Goal: Information Seeking & Learning: Learn about a topic

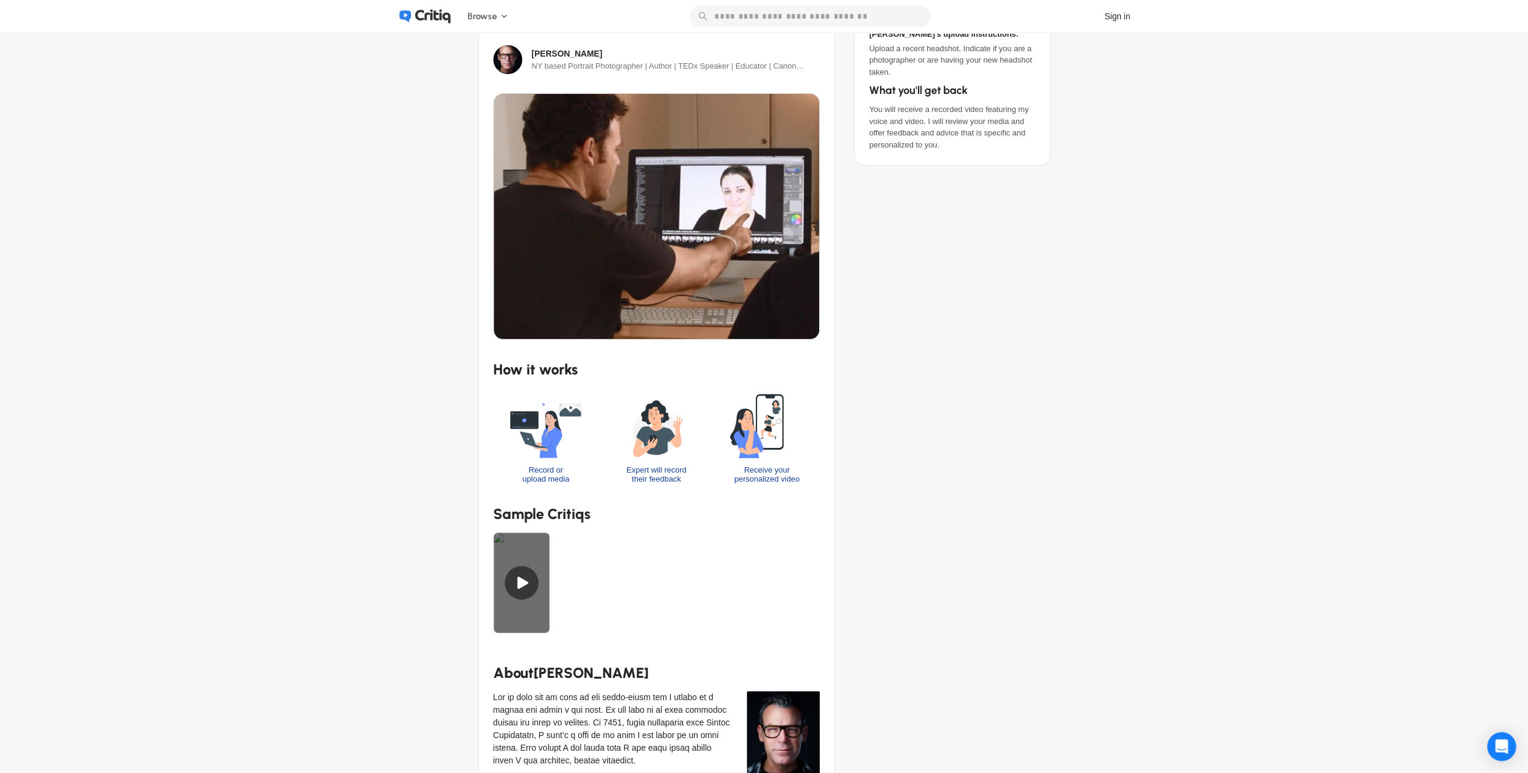
scroll to position [181, 0]
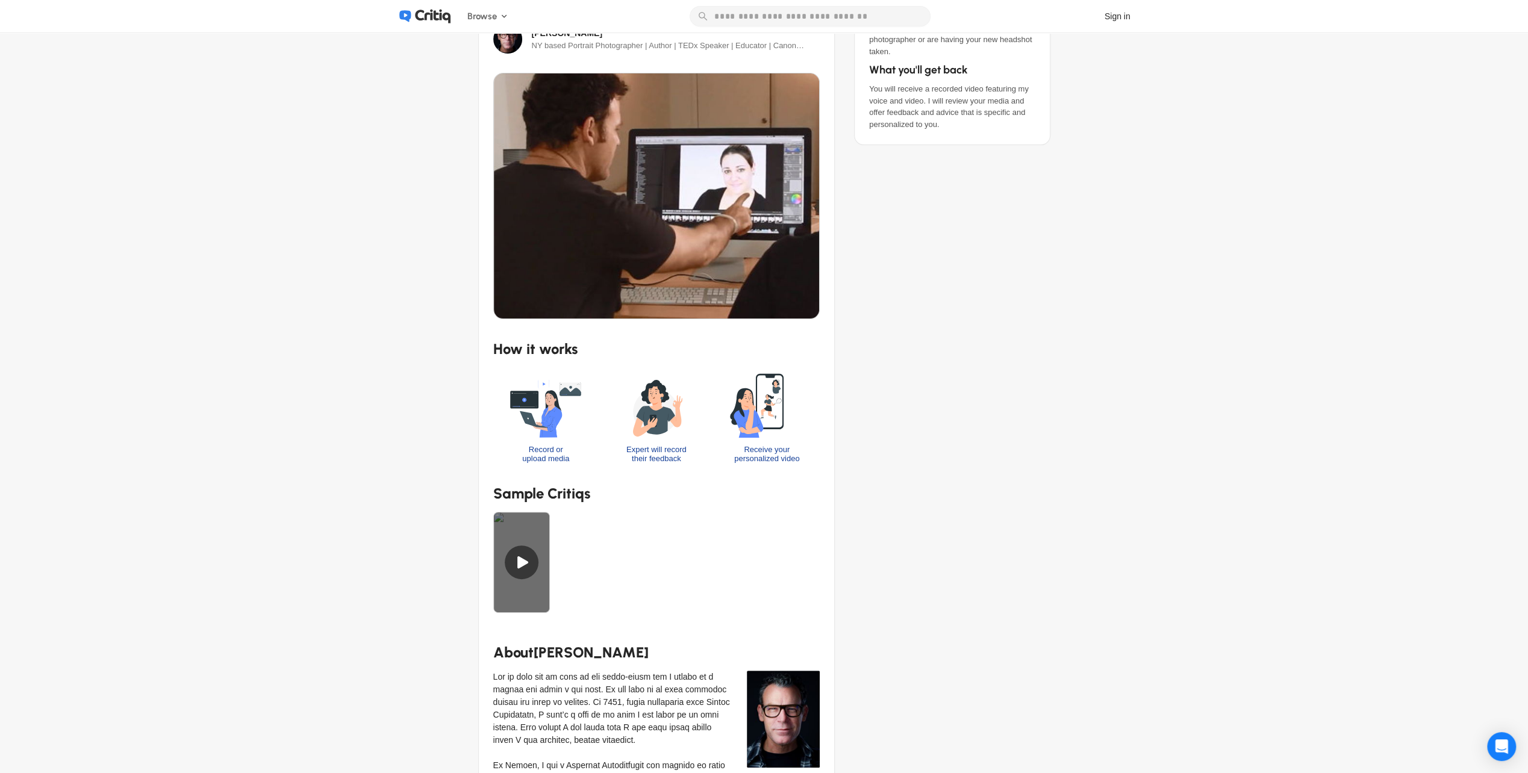
drag, startPoint x: 524, startPoint y: 565, endPoint x: 399, endPoint y: 593, distance: 127.7
click at [399, 593] on div "Photo and Video Headshot Photography Headshot Feedback I will give you my feedb…" at bounding box center [764, 589] width 771 height 1475
click at [532, 562] on div at bounding box center [521, 562] width 57 height 101
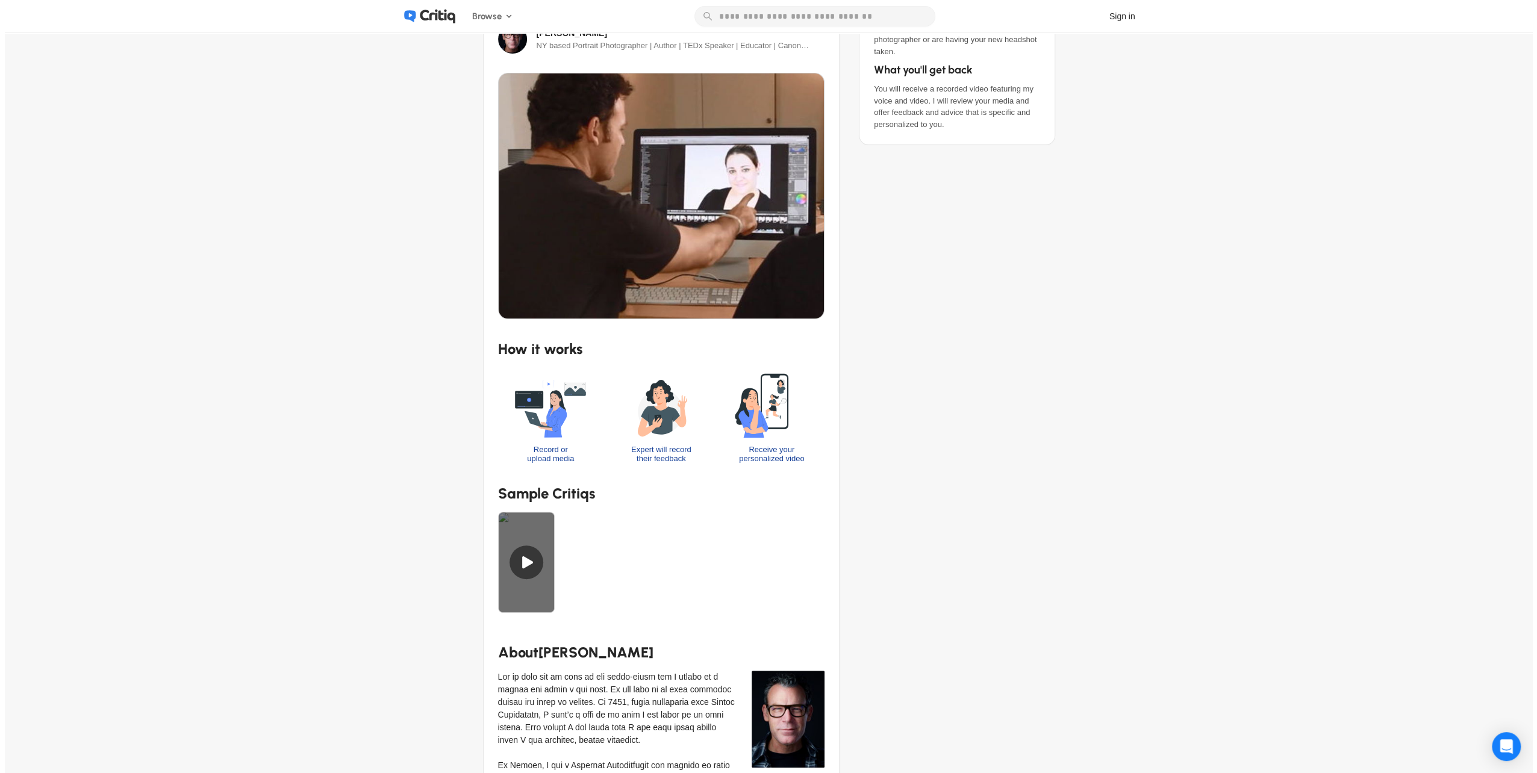
scroll to position [0, 0]
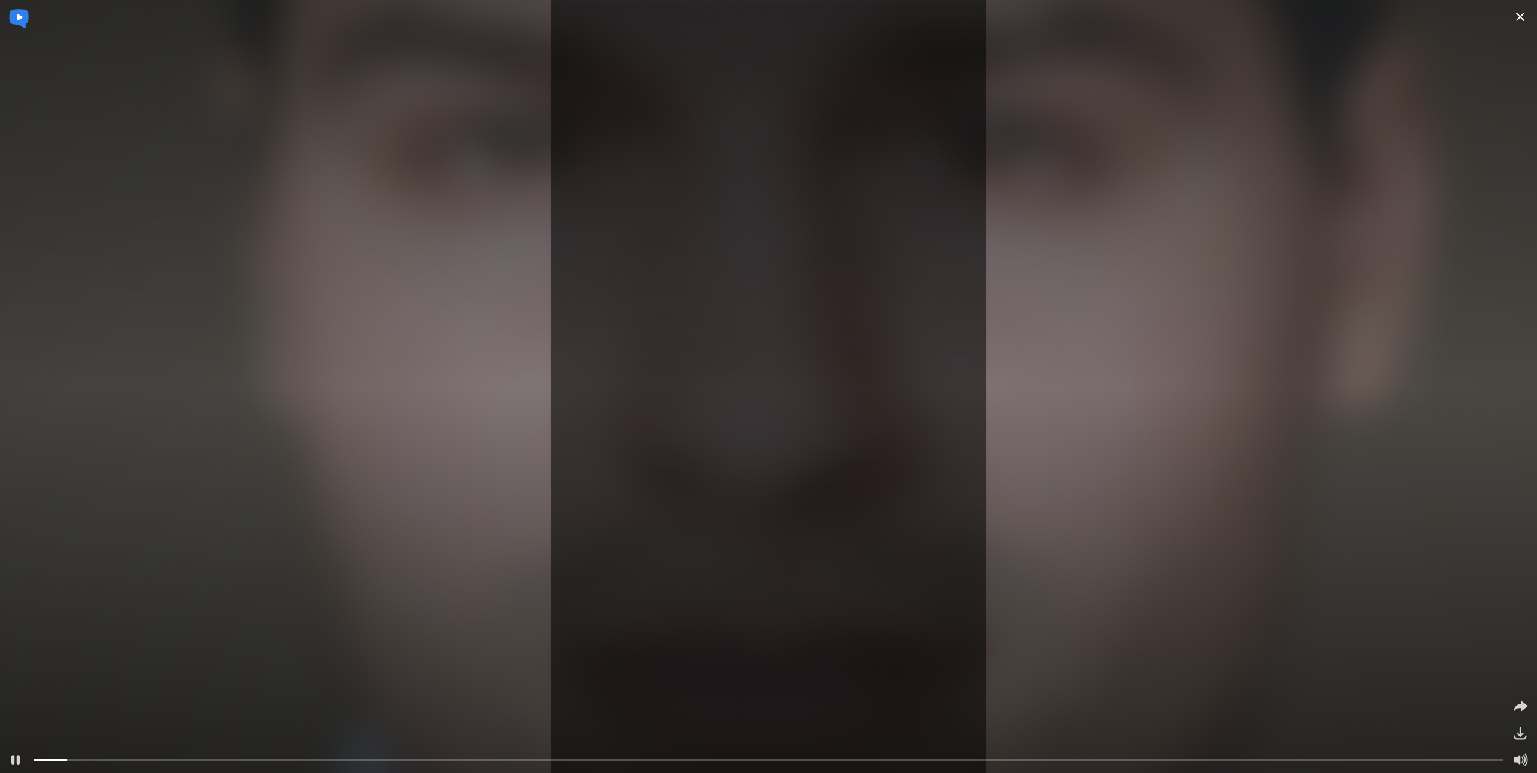
click at [1522, 18] on icon at bounding box center [1520, 17] width 14 height 14
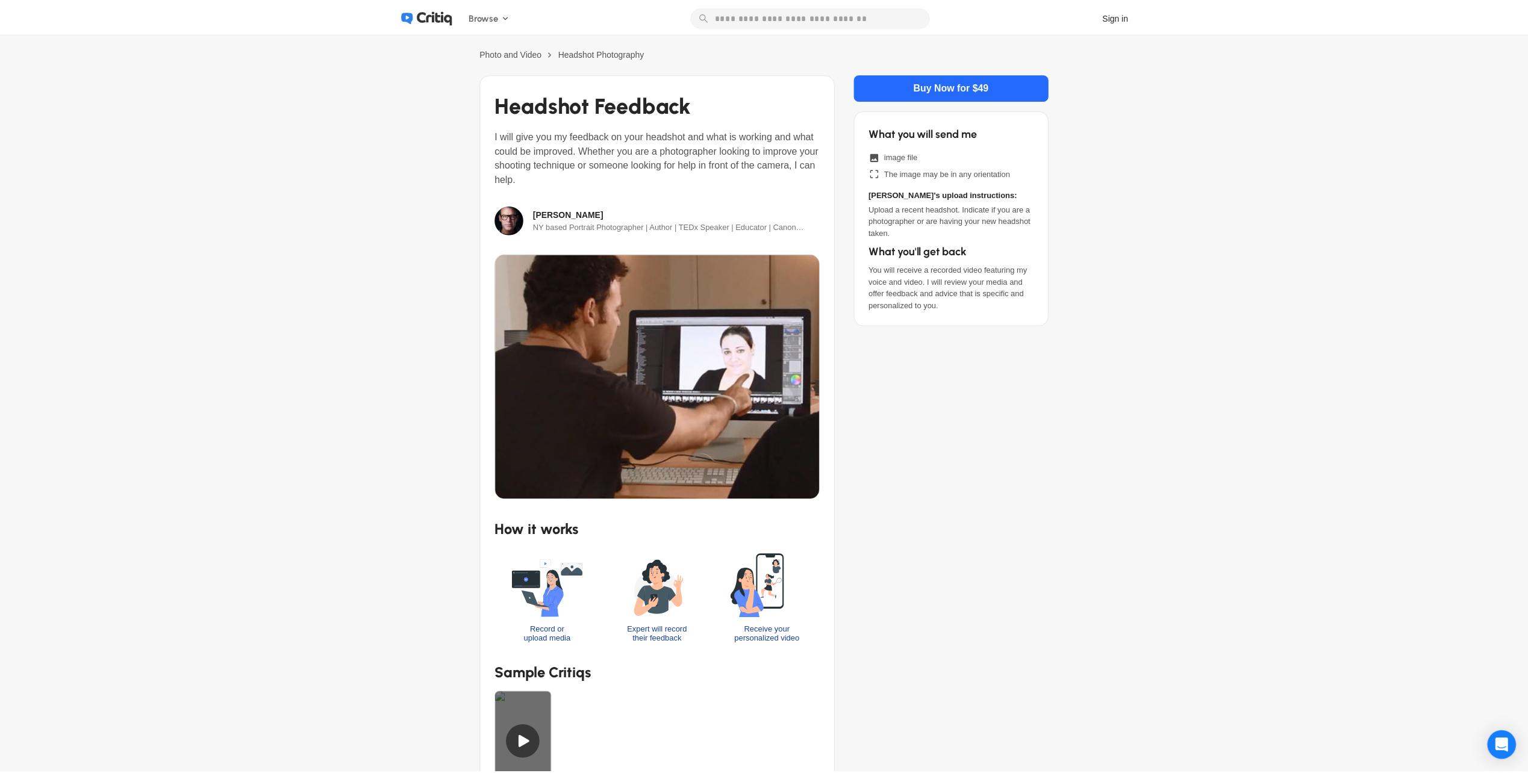
scroll to position [181, 0]
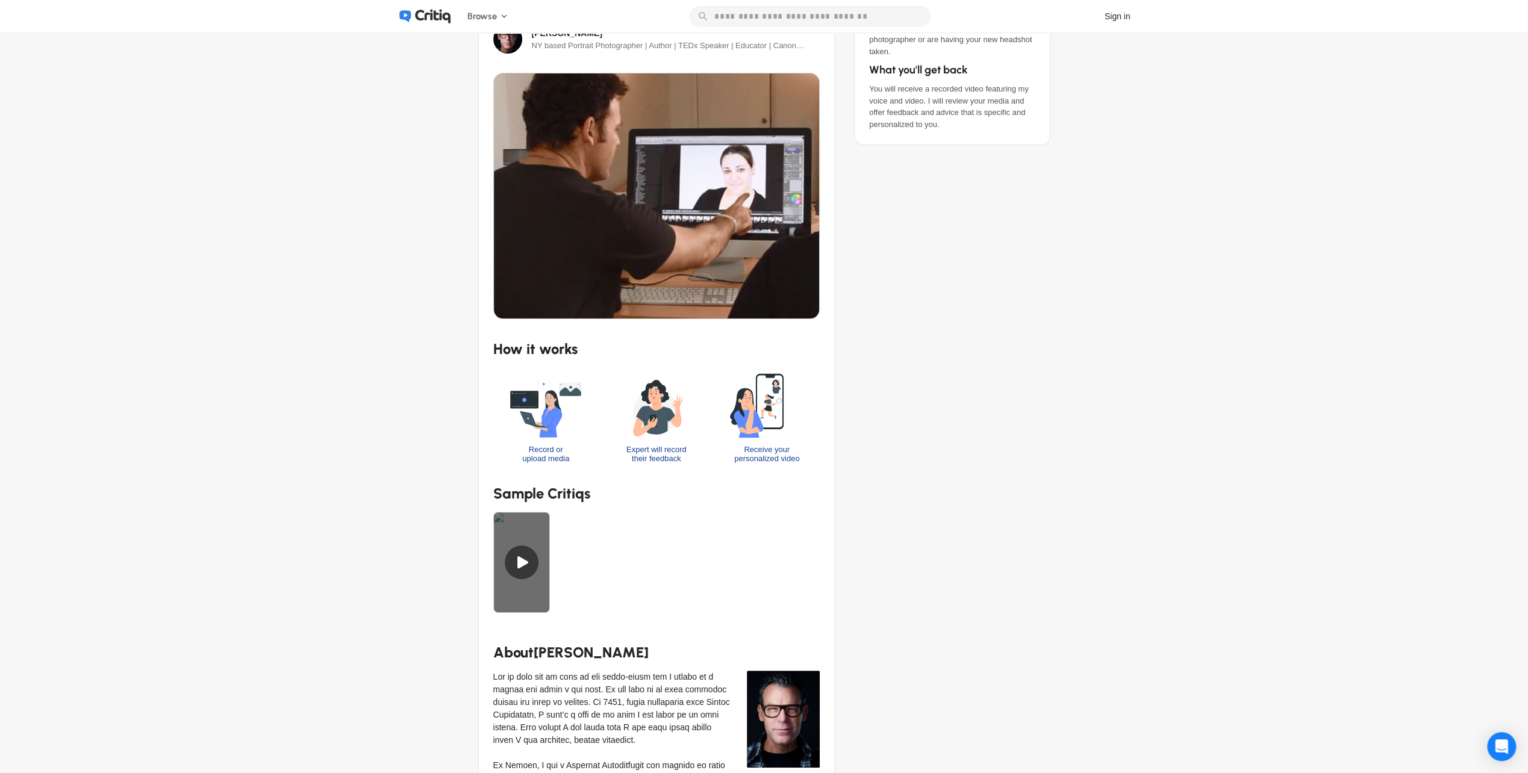
click at [1031, 426] on div "Buy Now for $49 What you will send me image file The image may be in any orient…" at bounding box center [952, 603] width 196 height 1420
click at [1159, 499] on div "Photo and Video Headshot Photography Headshot Feedback I will give you my feedb…" at bounding box center [764, 618] width 1528 height 1533
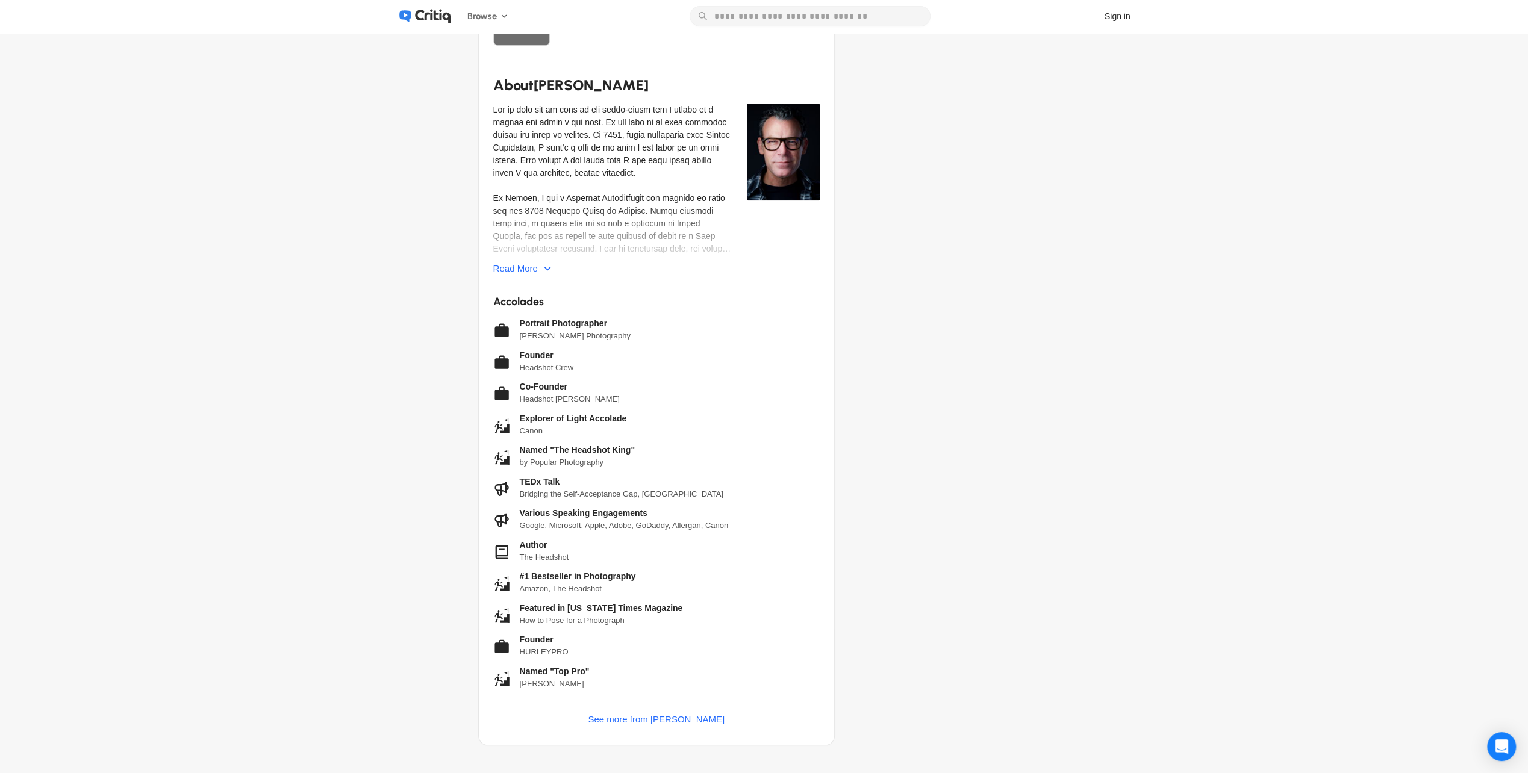
scroll to position [783, 0]
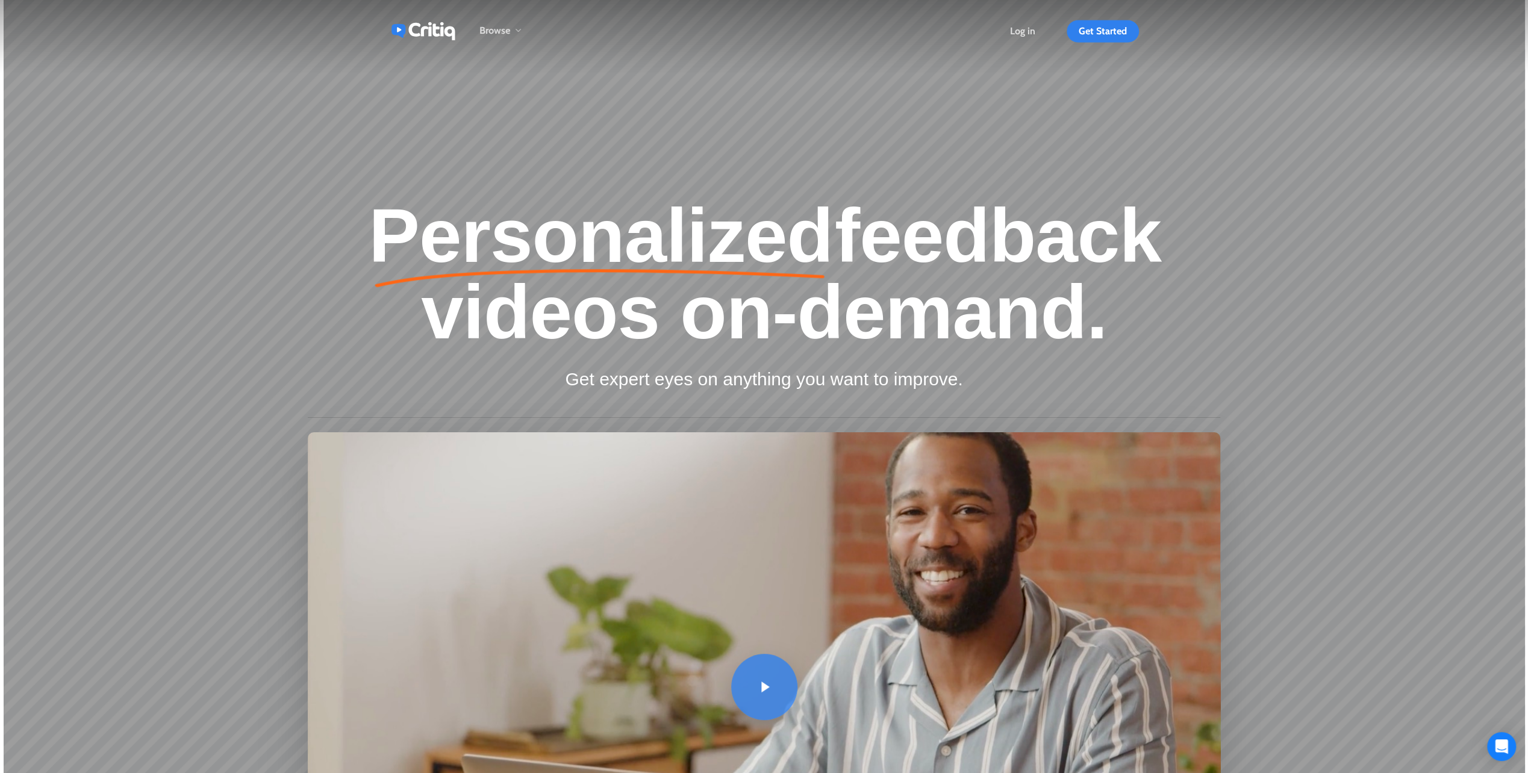
click at [1383, 385] on div "Personalized feedback videos on-demand. Get expert eyes on anything you want to…" at bounding box center [764, 605] width 1521 height 814
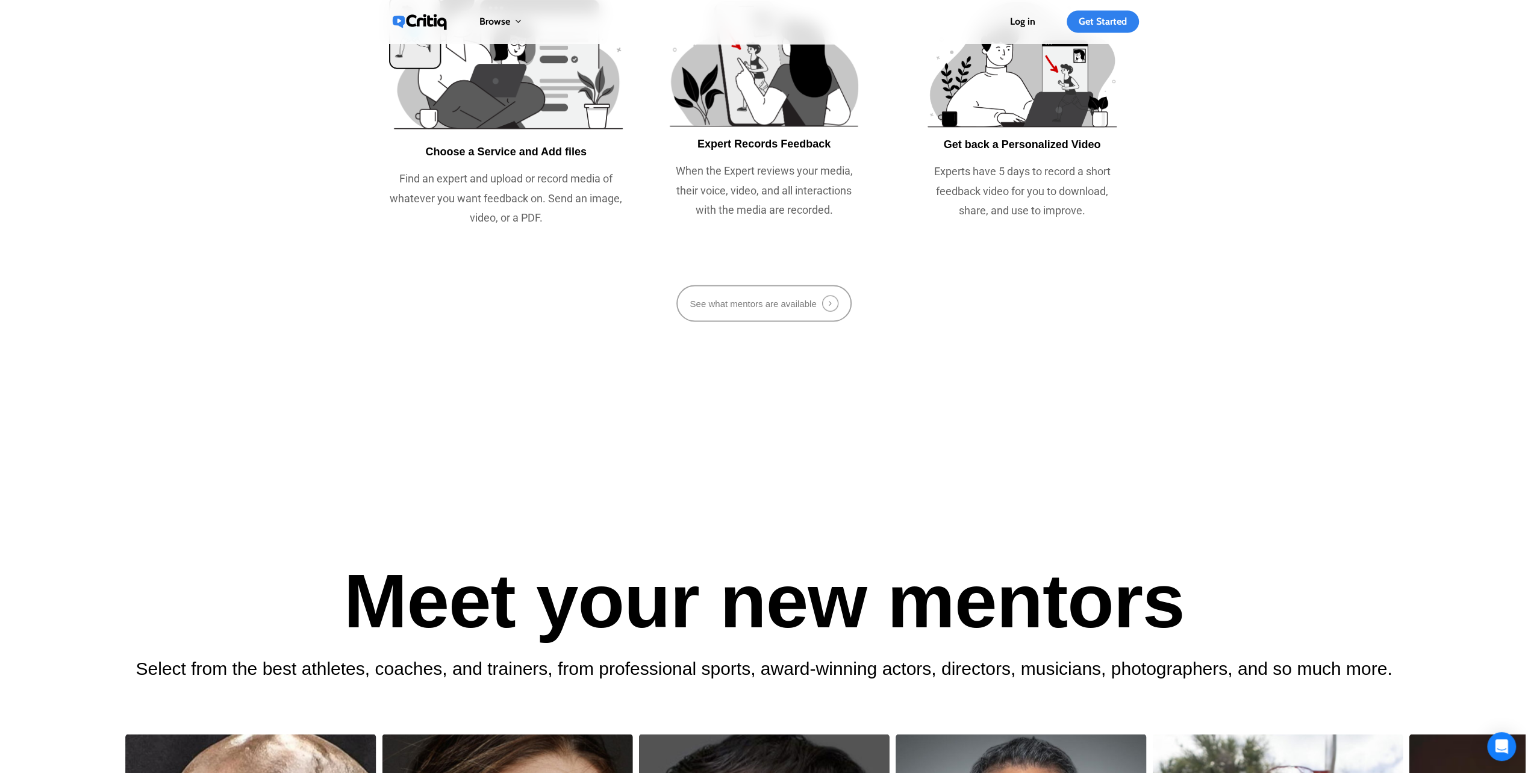
scroll to position [2090, 0]
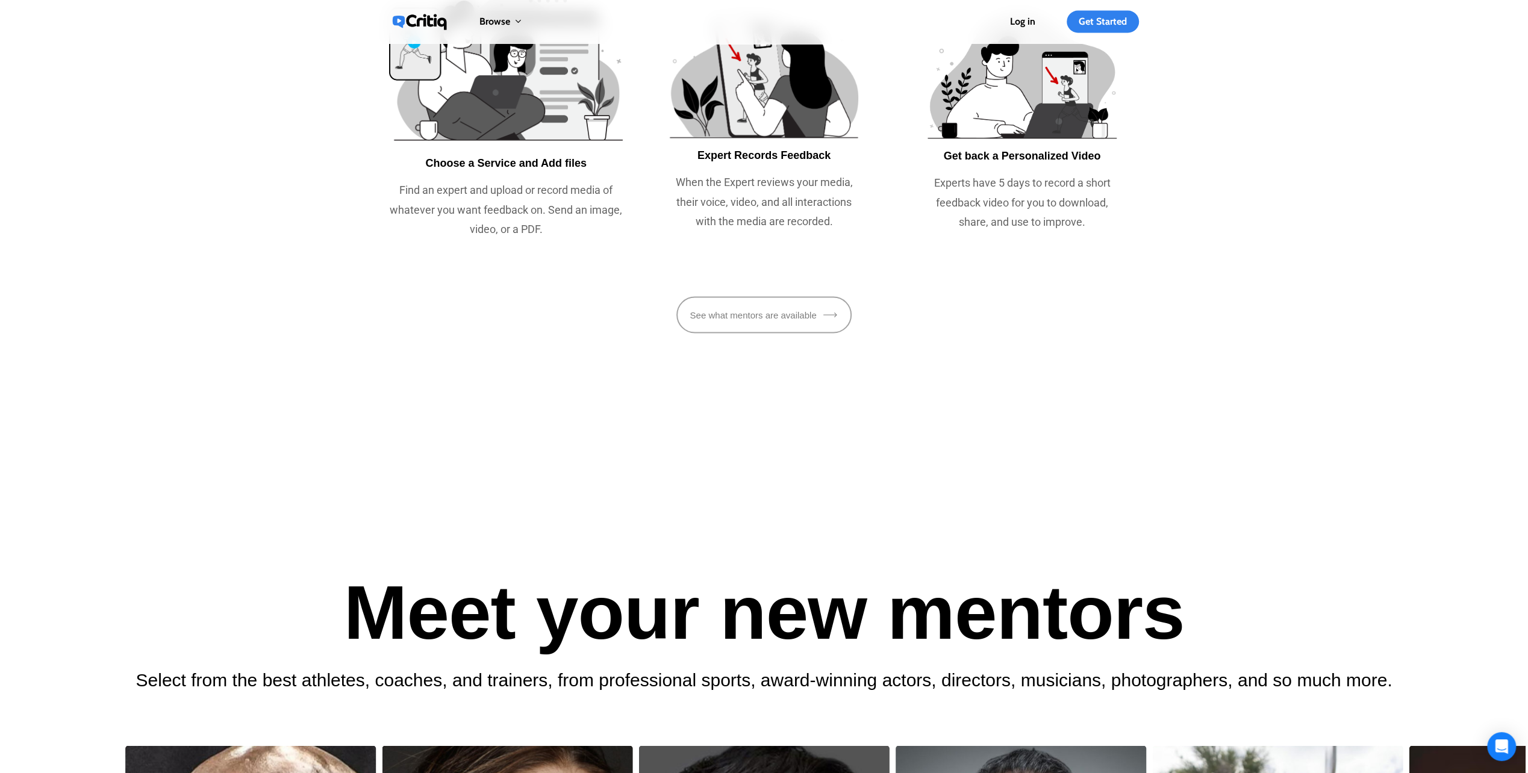
click at [756, 322] on link "See what mentors are available" at bounding box center [764, 314] width 148 height 13
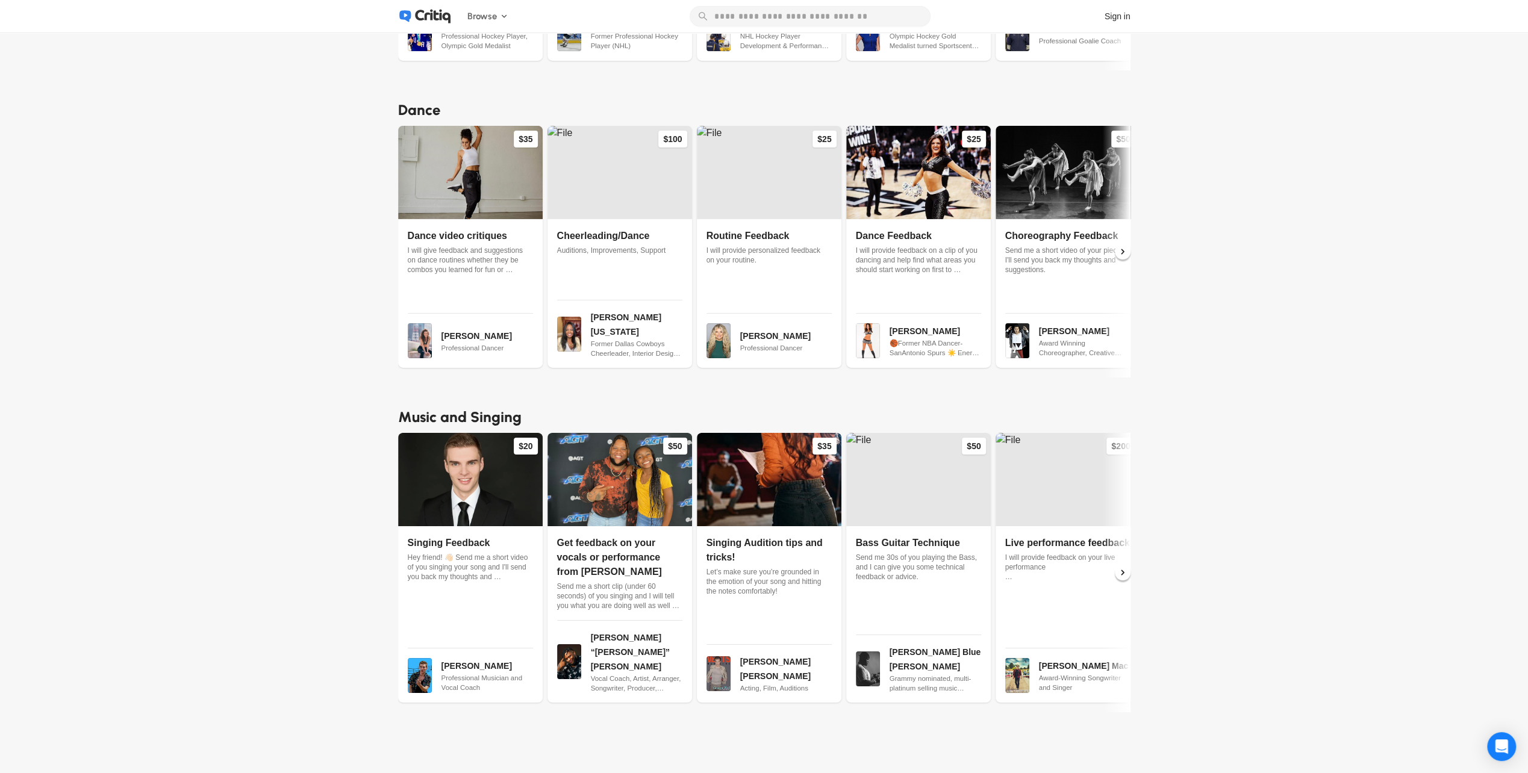
scroll to position [4056, 0]
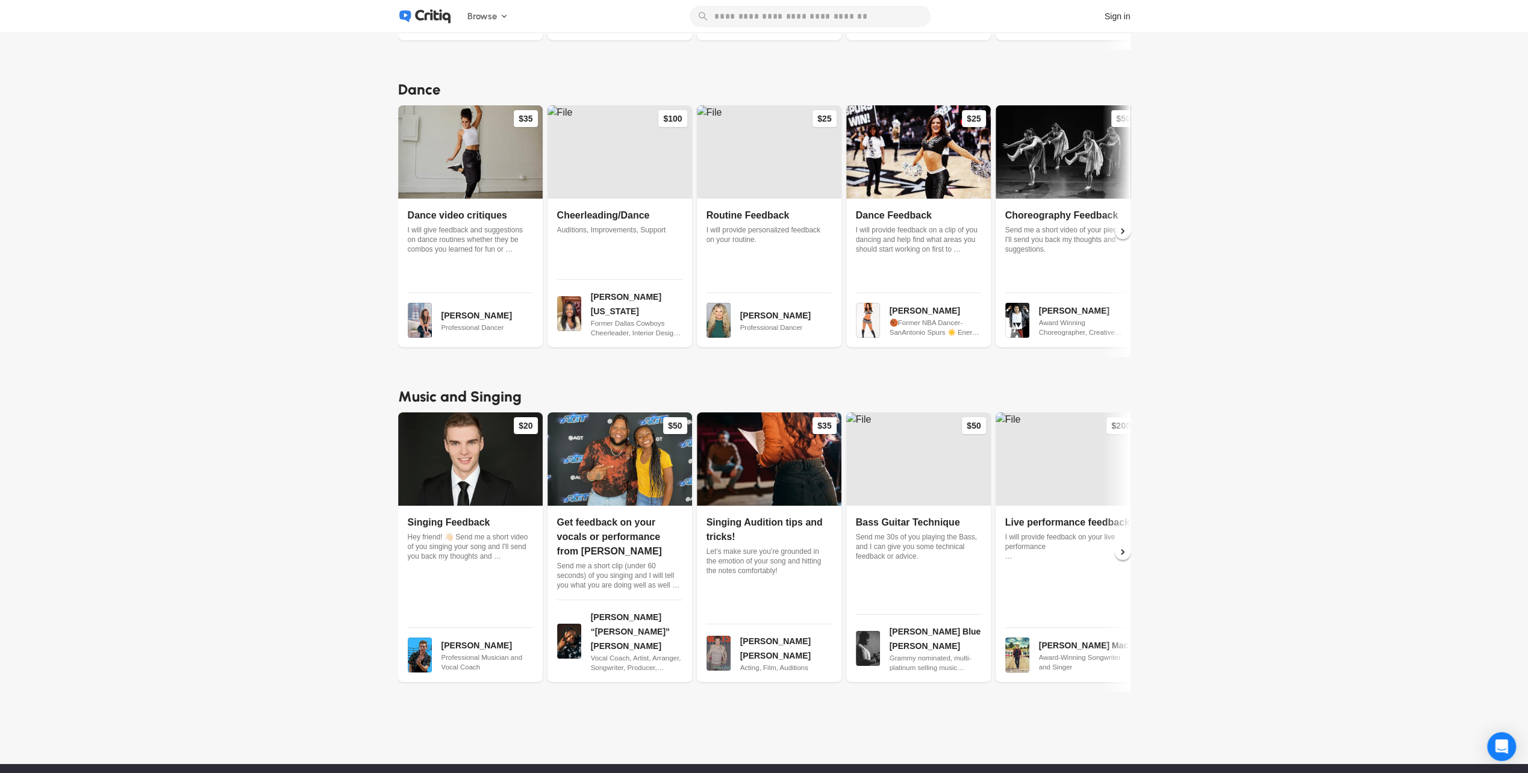
click at [1122, 547] on icon at bounding box center [1122, 552] width 11 height 11
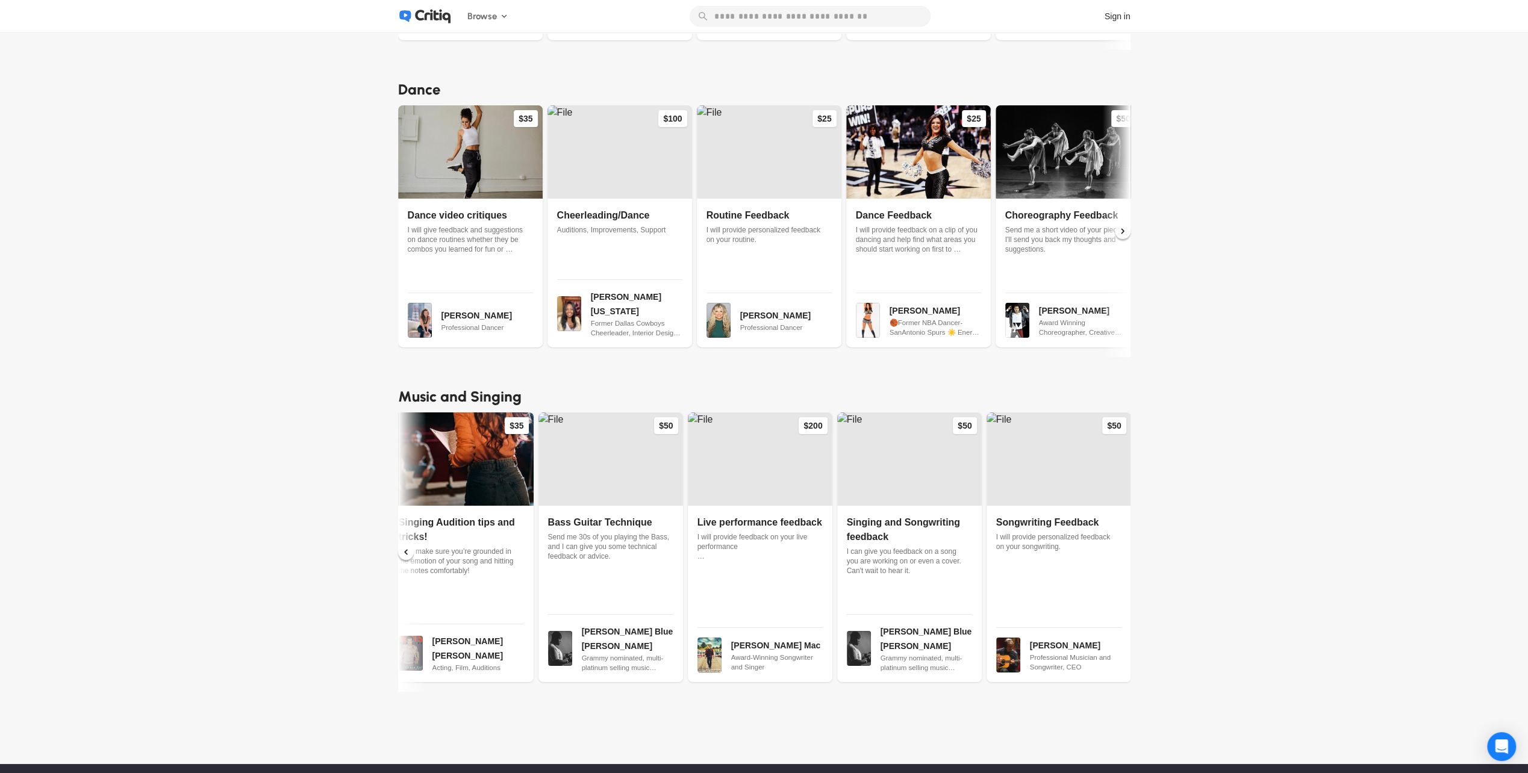
scroll to position [0, 308]
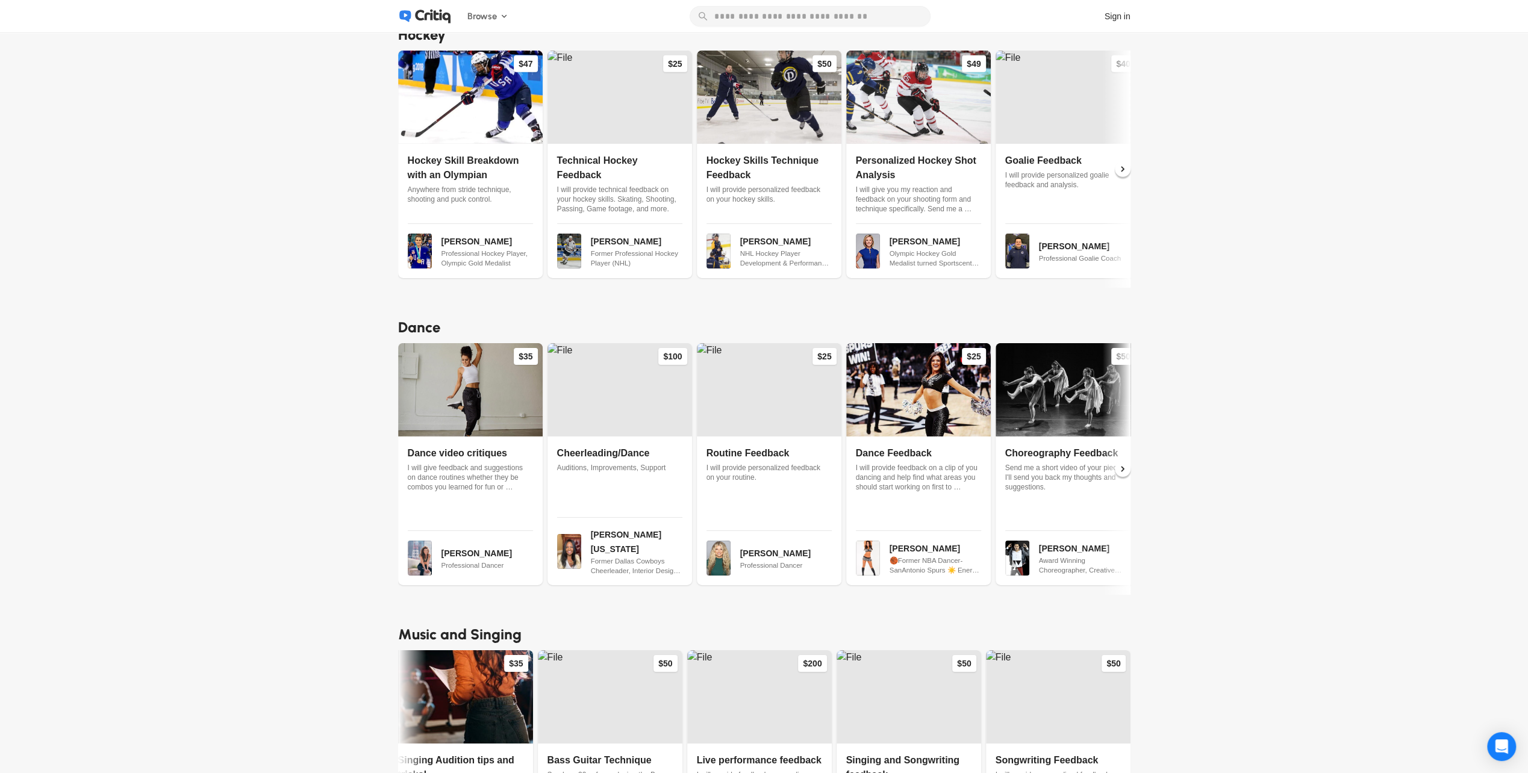
scroll to position [3815, 0]
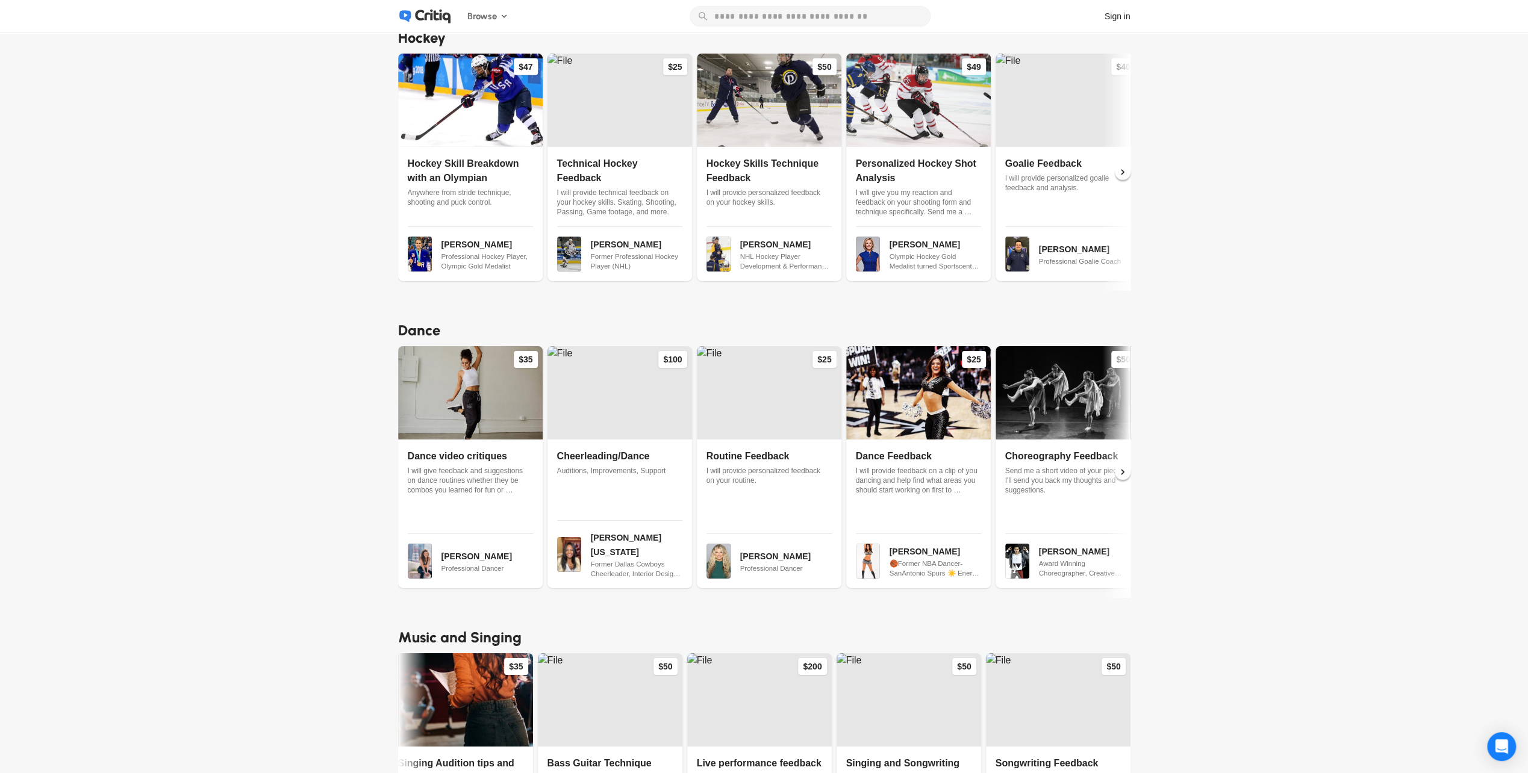
click at [1128, 467] on icon at bounding box center [1122, 472] width 11 height 11
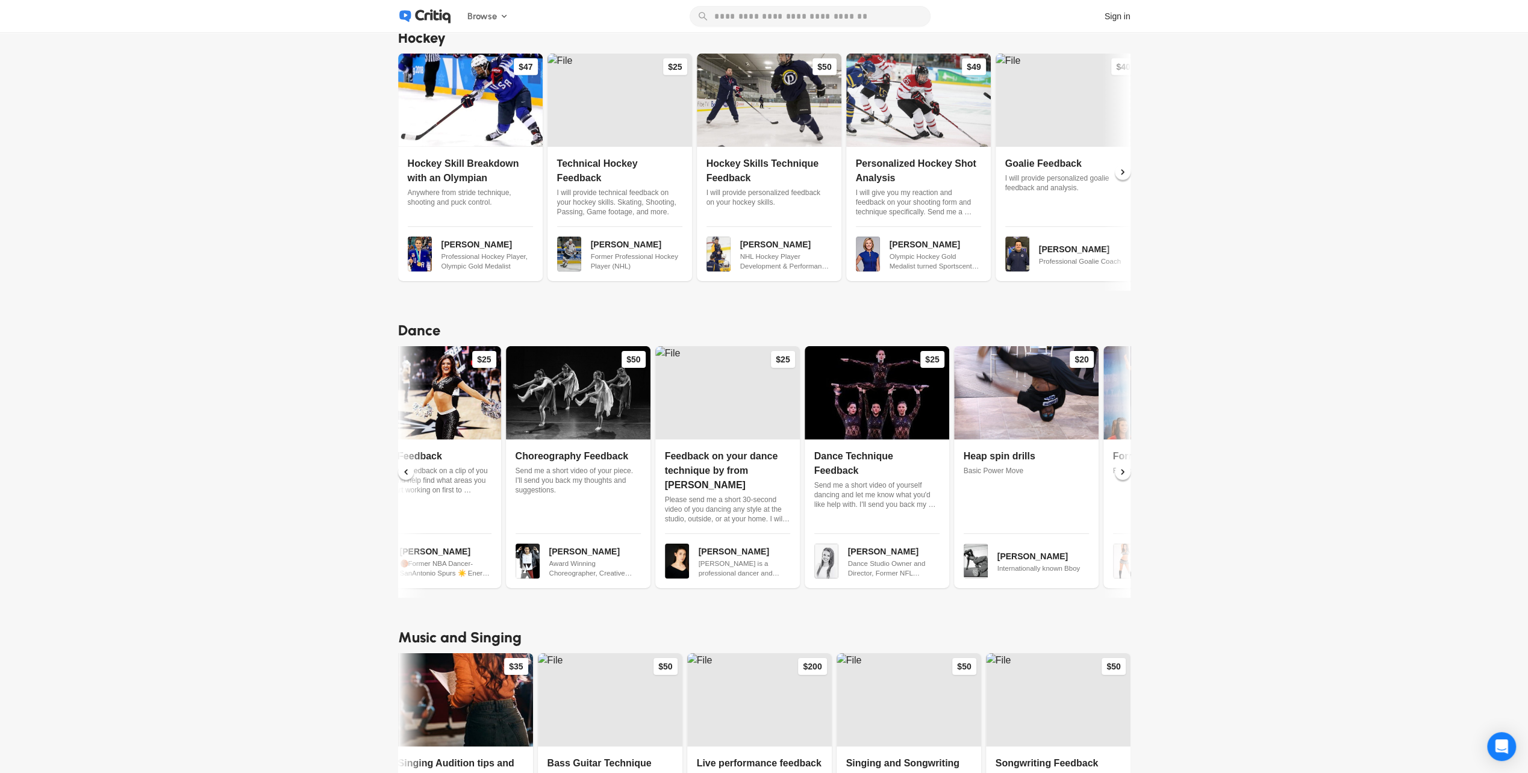
scroll to position [0, 567]
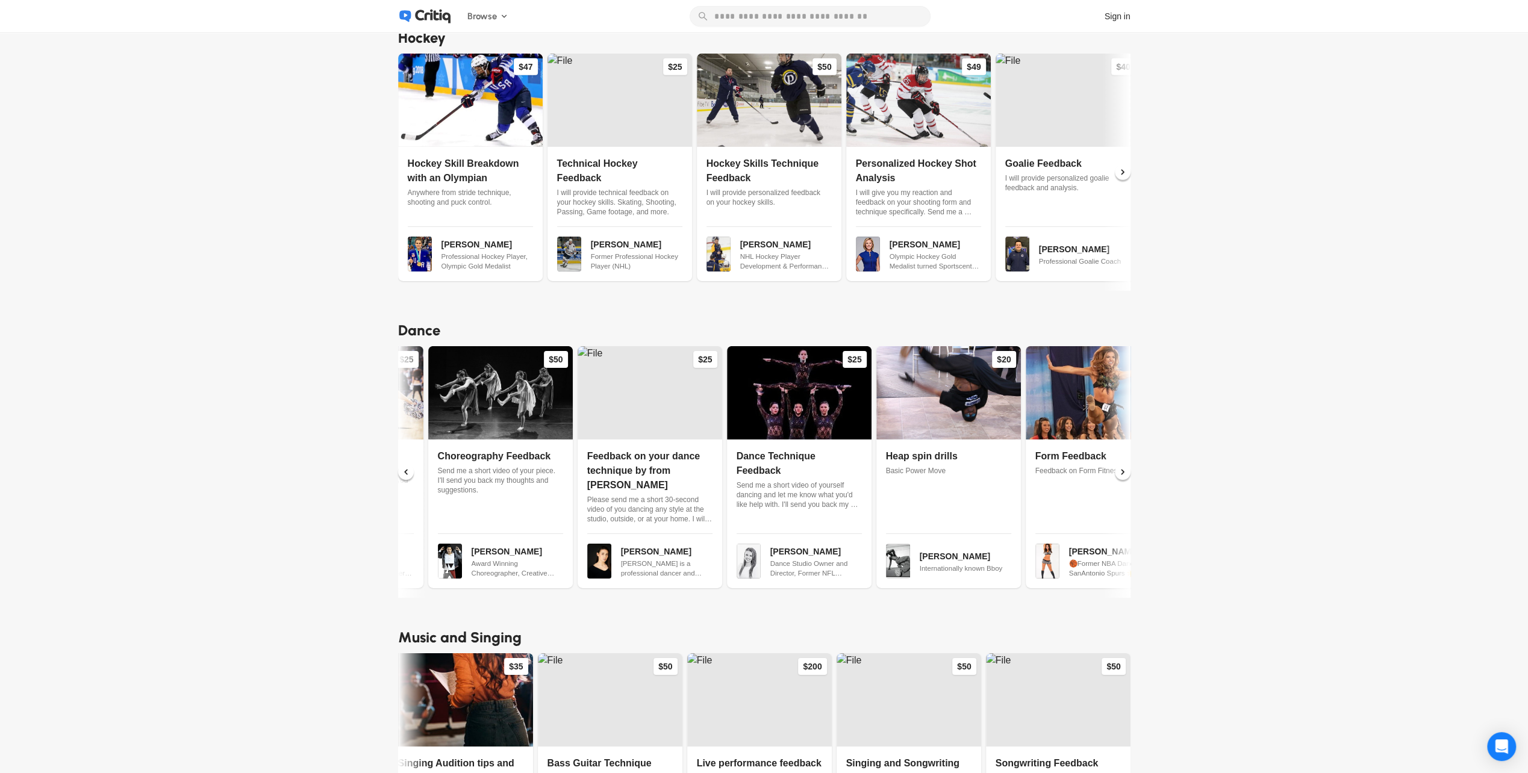
click at [1128, 467] on icon at bounding box center [1122, 472] width 11 height 11
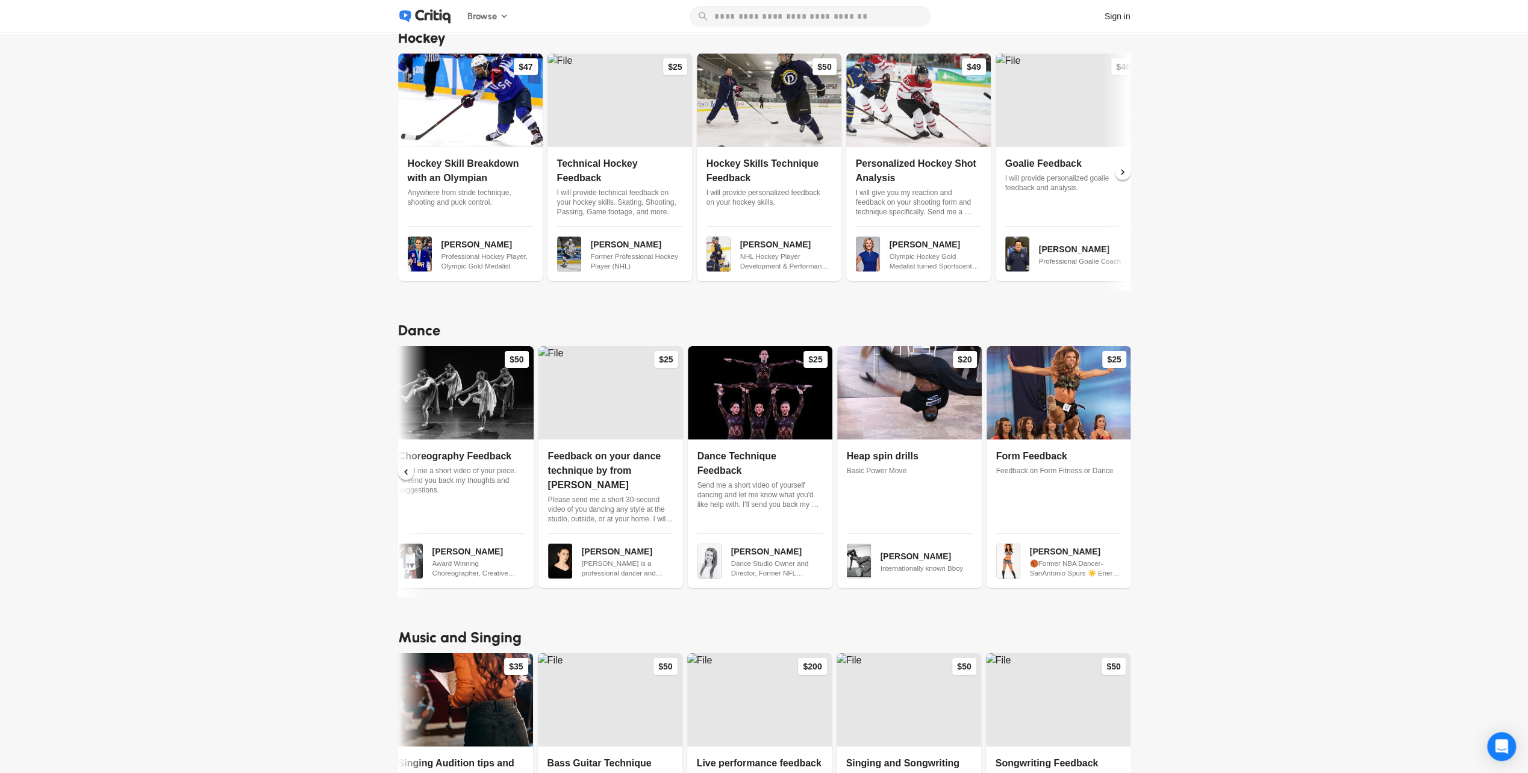
scroll to position [0, 607]
click at [405, 467] on icon at bounding box center [405, 472] width 11 height 11
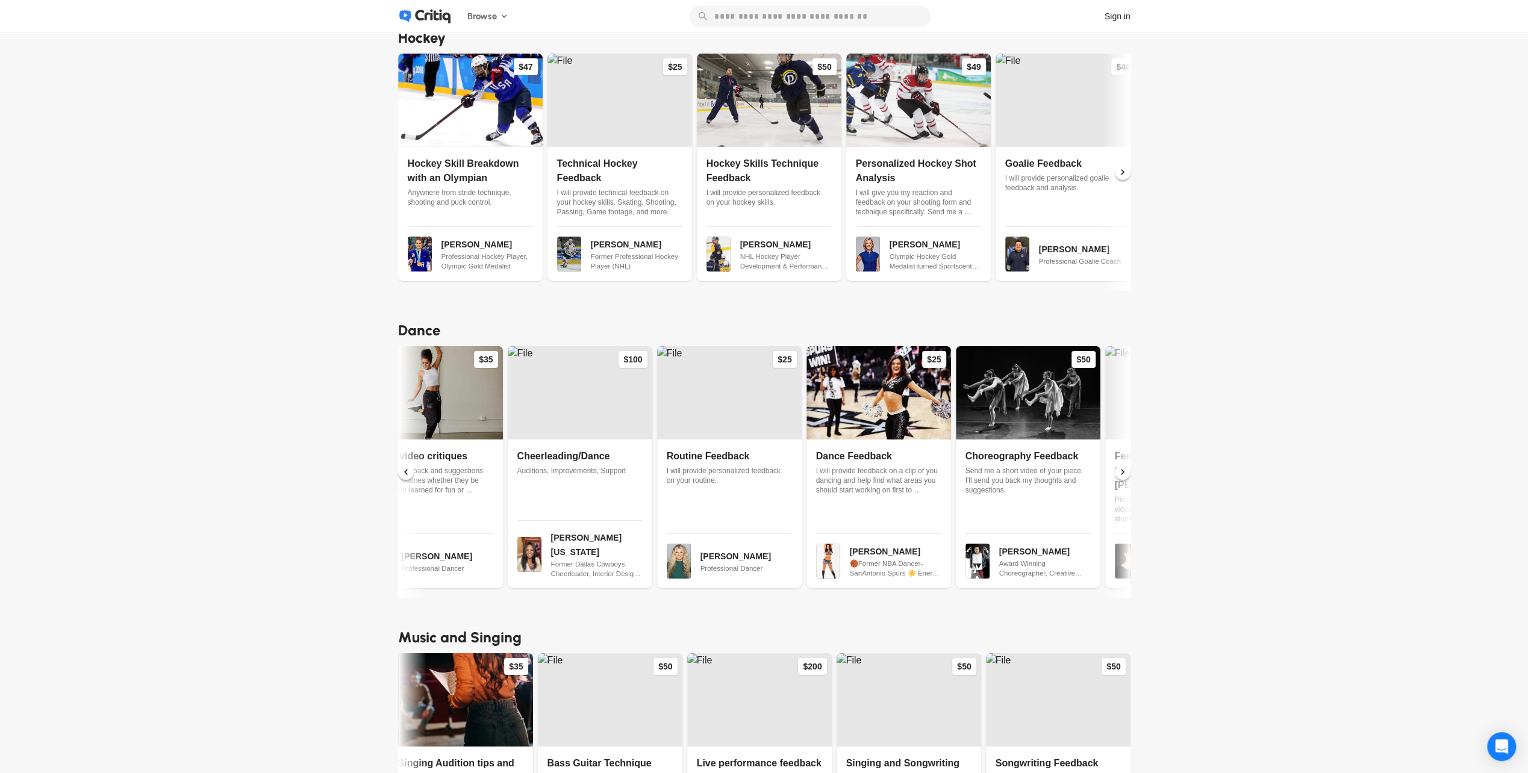
scroll to position [0, 40]
click at [407, 470] on icon at bounding box center [405, 472] width 3 height 5
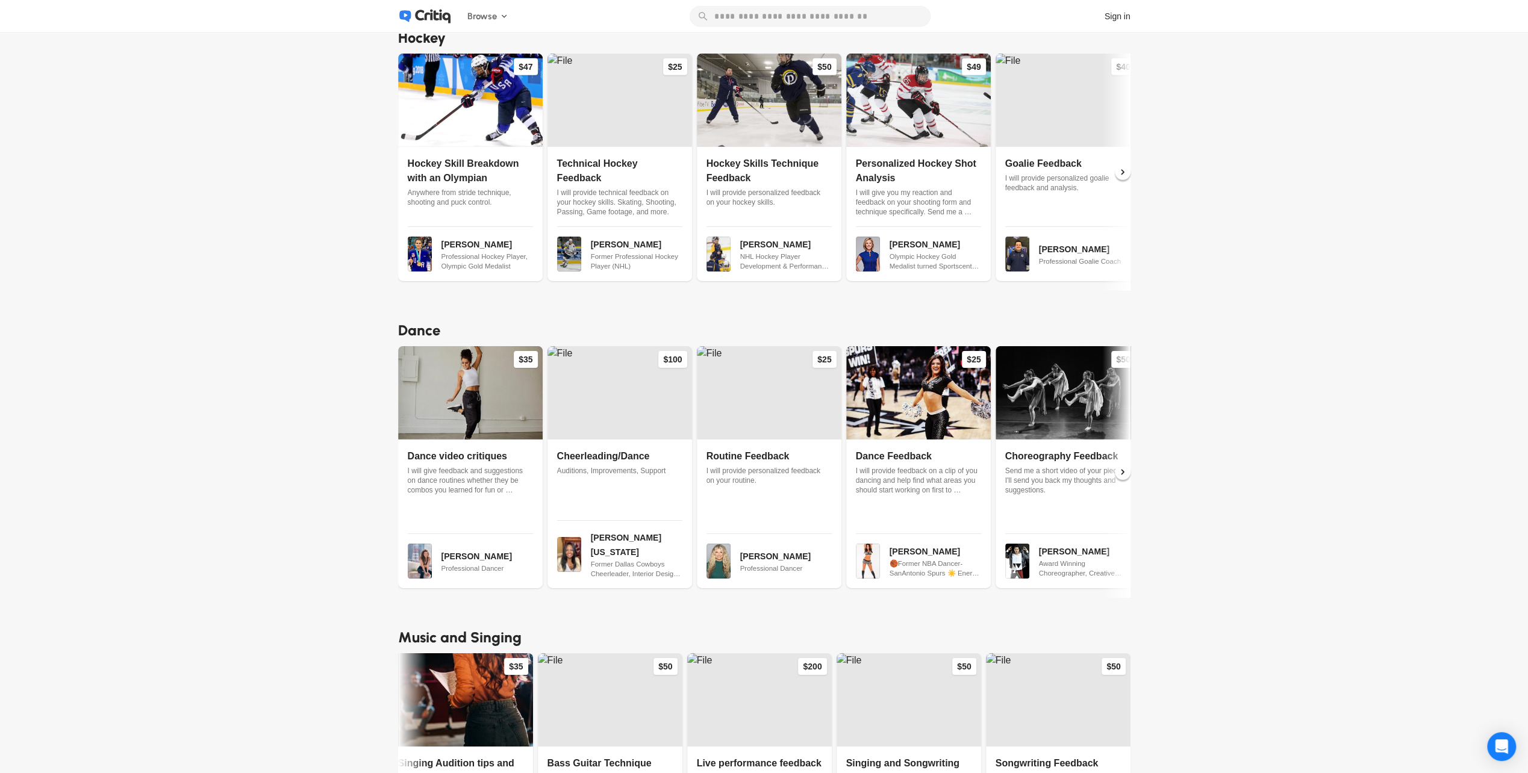
click at [626, 451] on span "Cheerleading/Dance" at bounding box center [603, 456] width 93 height 10
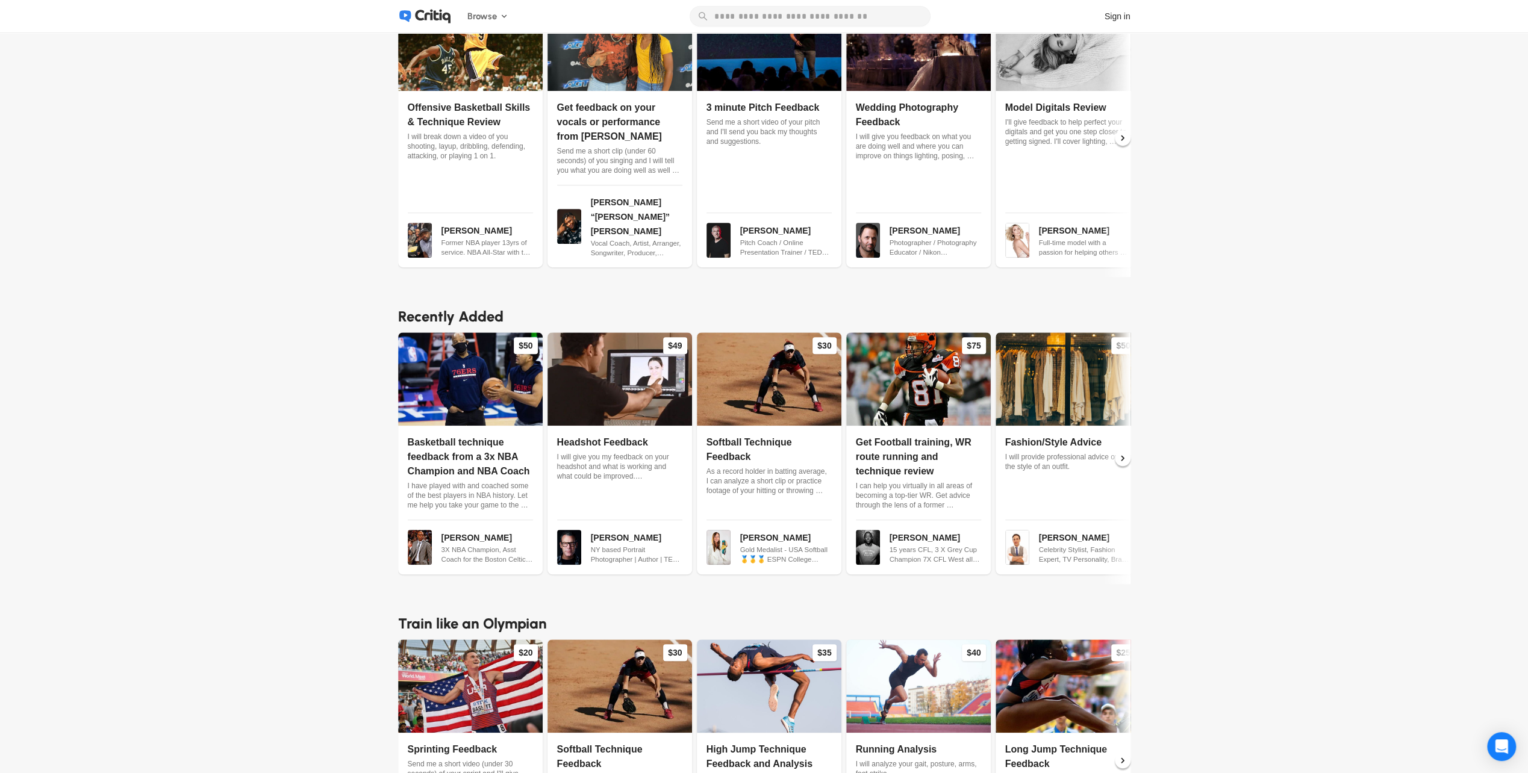
scroll to position [542, 0]
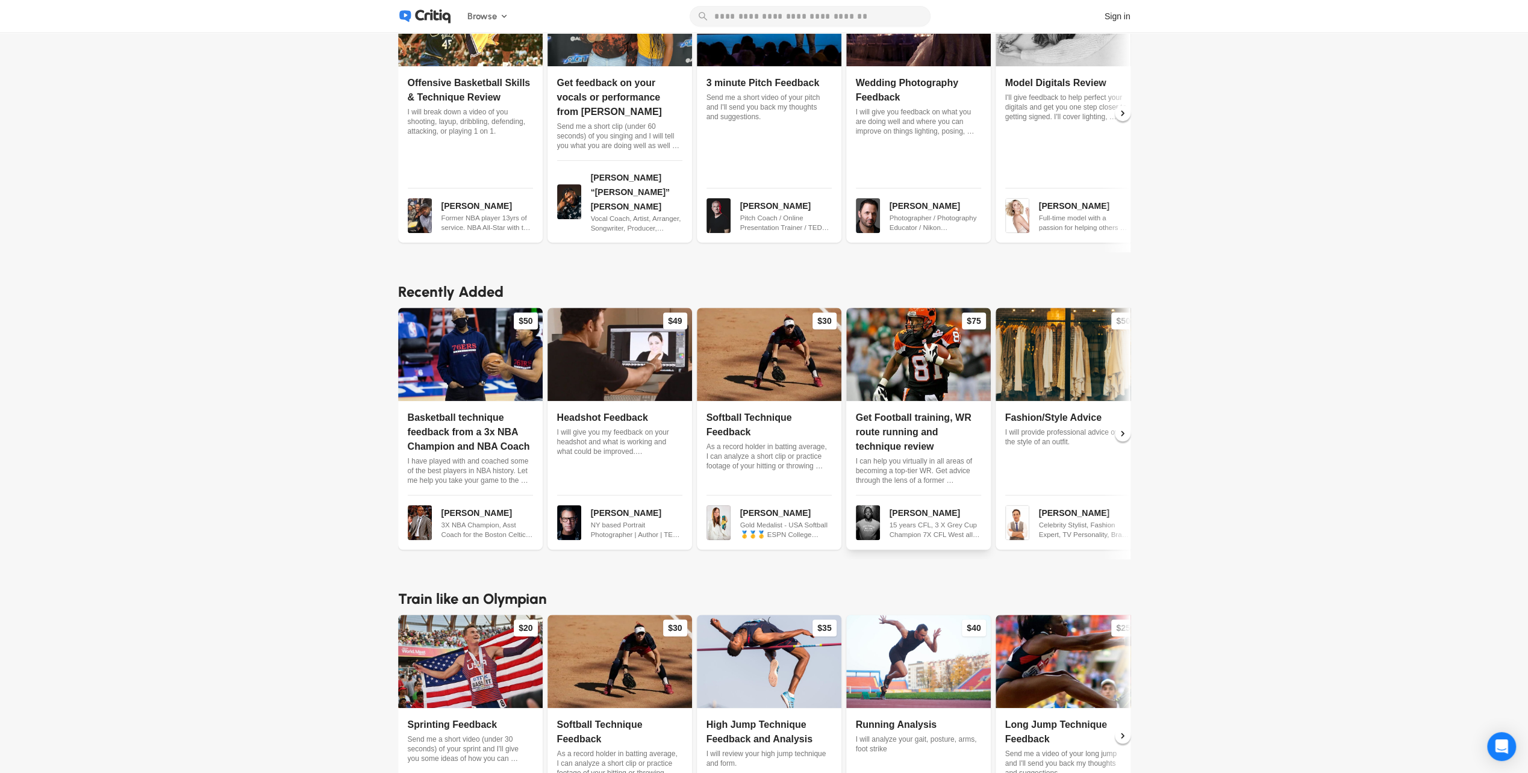
click at [919, 412] on span "Get Football training, WR route running and technique review" at bounding box center [914, 431] width 116 height 39
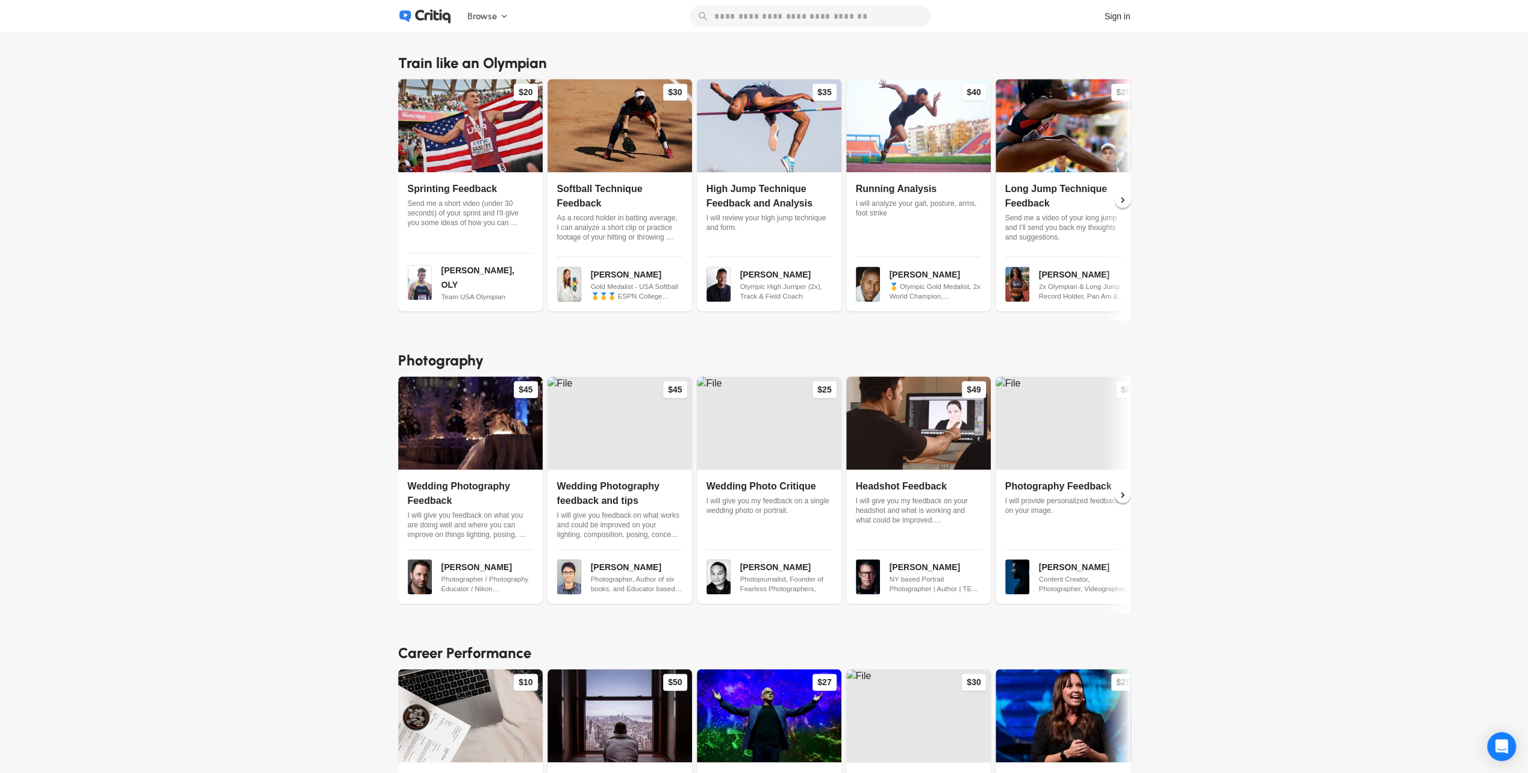
scroll to position [1144, 0]
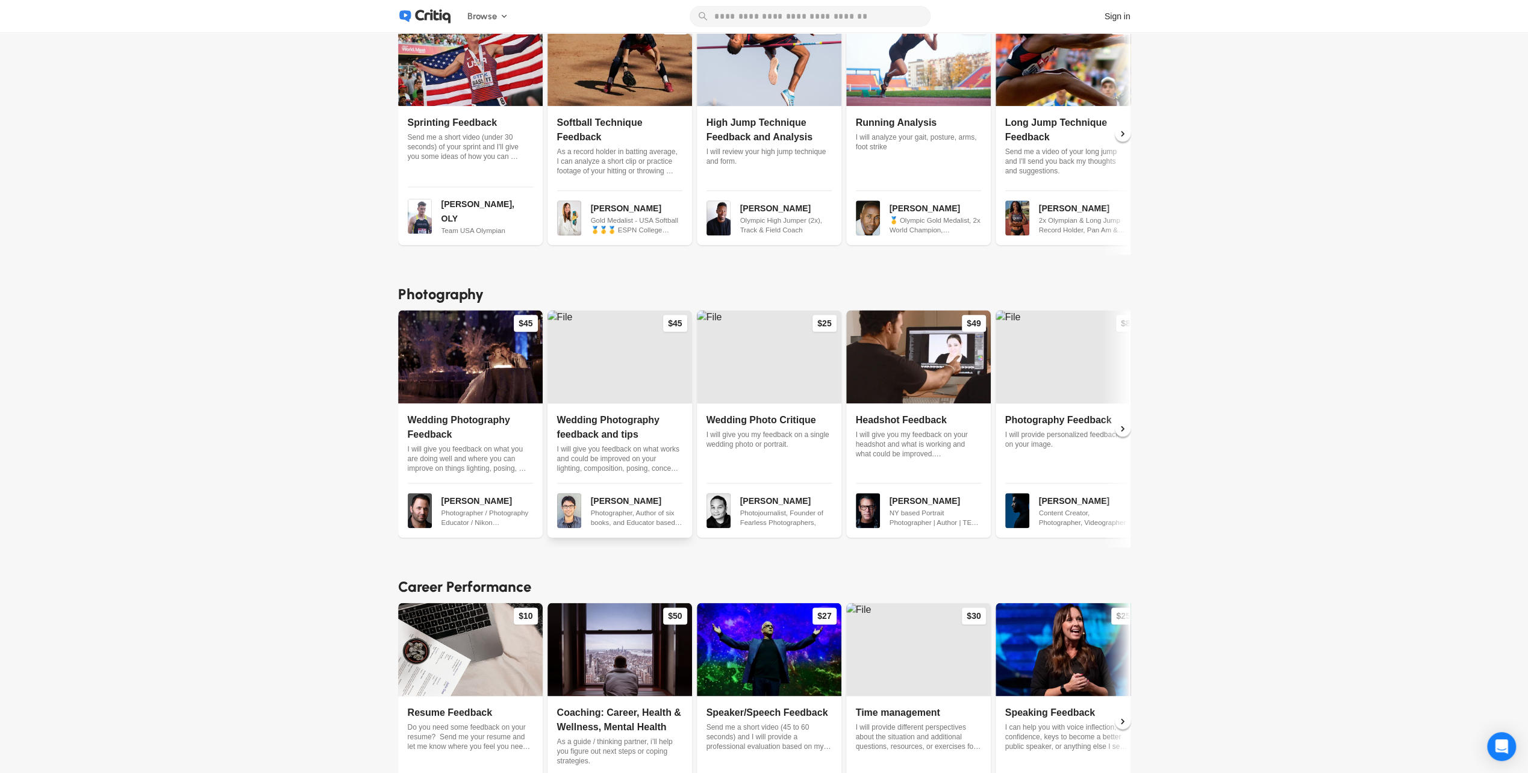
click at [596, 415] on span "Wedding Photography feedback and tips" at bounding box center [608, 427] width 102 height 25
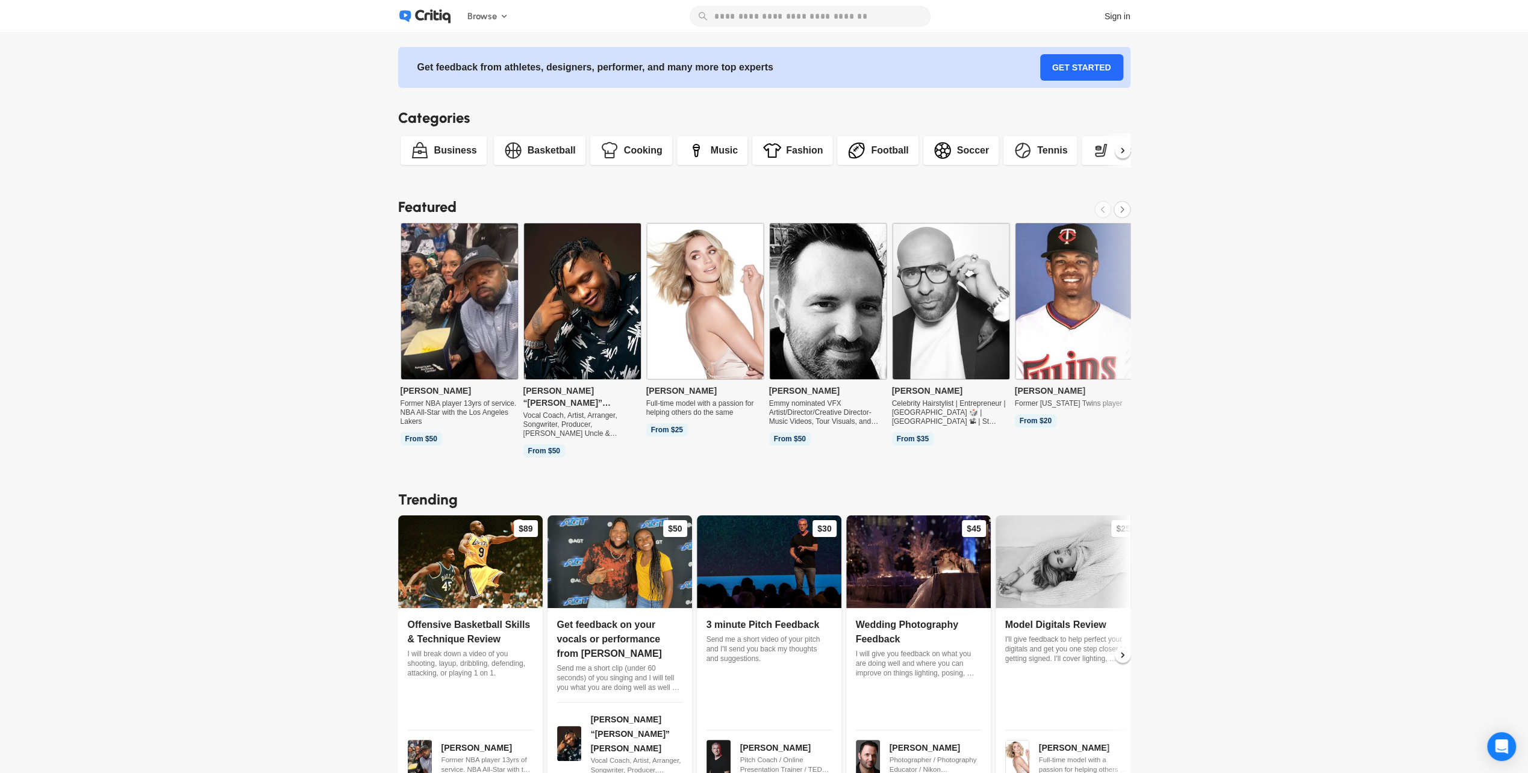
click at [732, 148] on div "Music" at bounding box center [724, 150] width 27 height 14
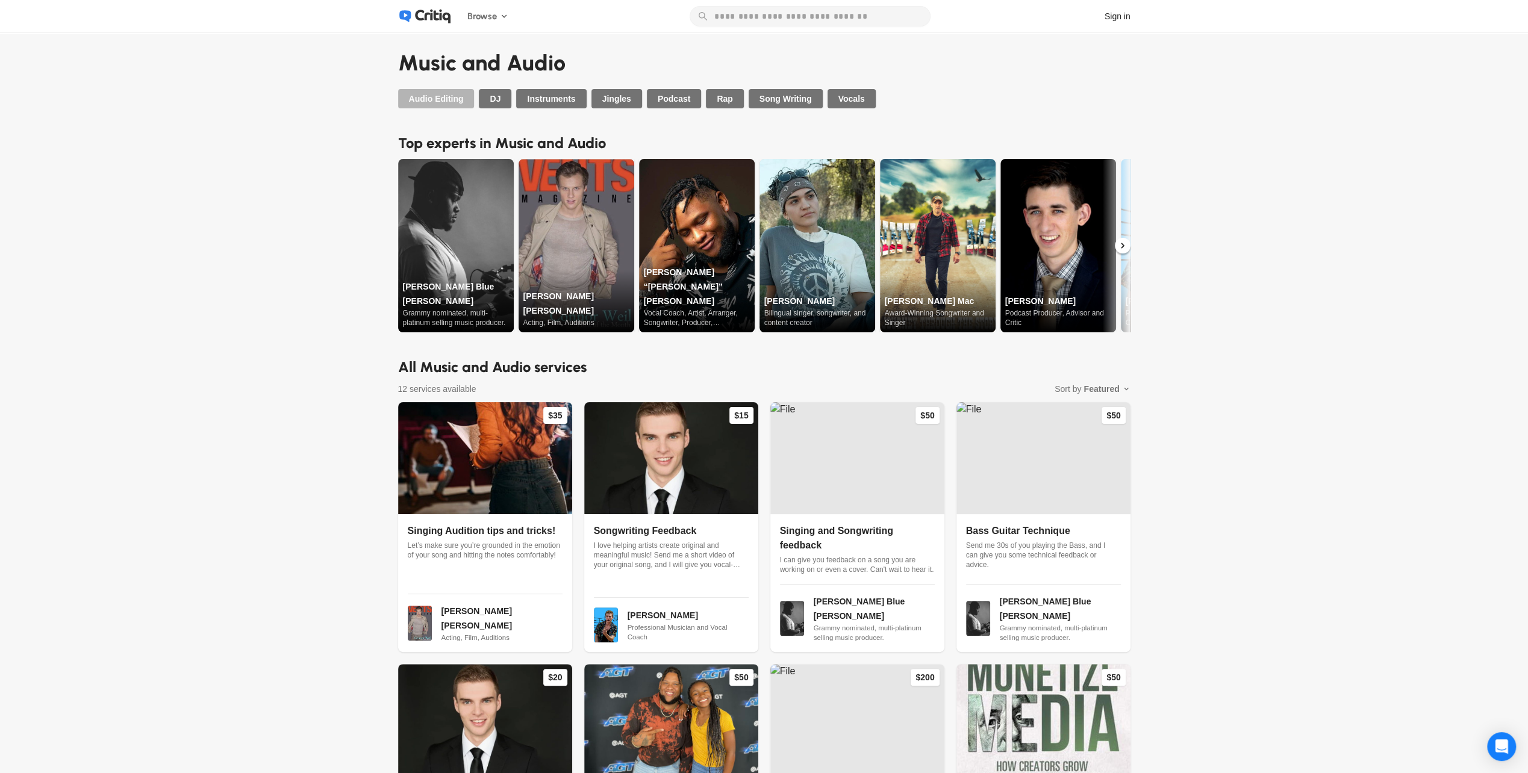
click at [447, 96] on span "Audio Editing" at bounding box center [436, 99] width 55 height 12
click at [874, 476] on img at bounding box center [857, 458] width 174 height 112
click at [1047, 472] on img at bounding box center [1043, 458] width 174 height 112
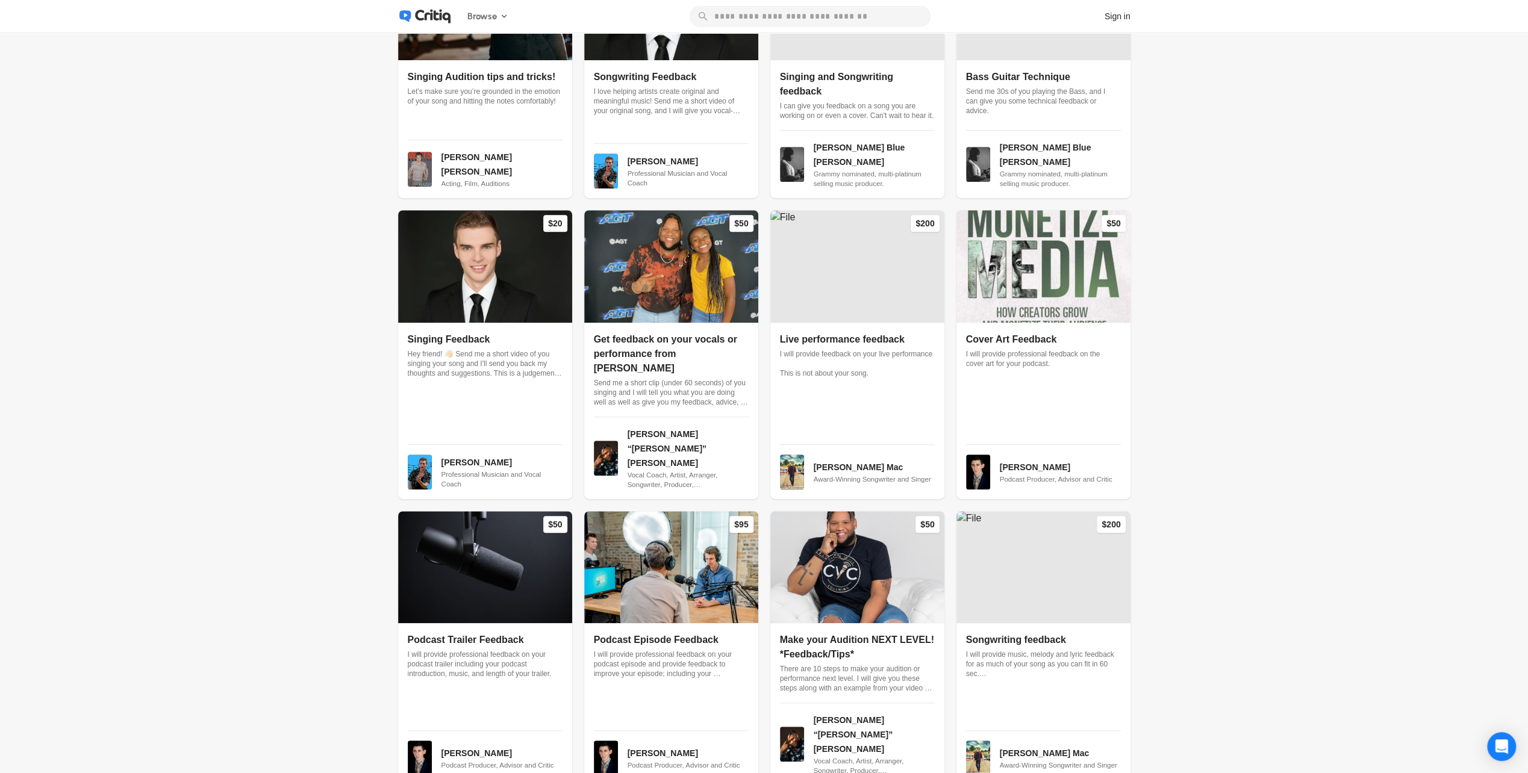
scroll to position [586, 0]
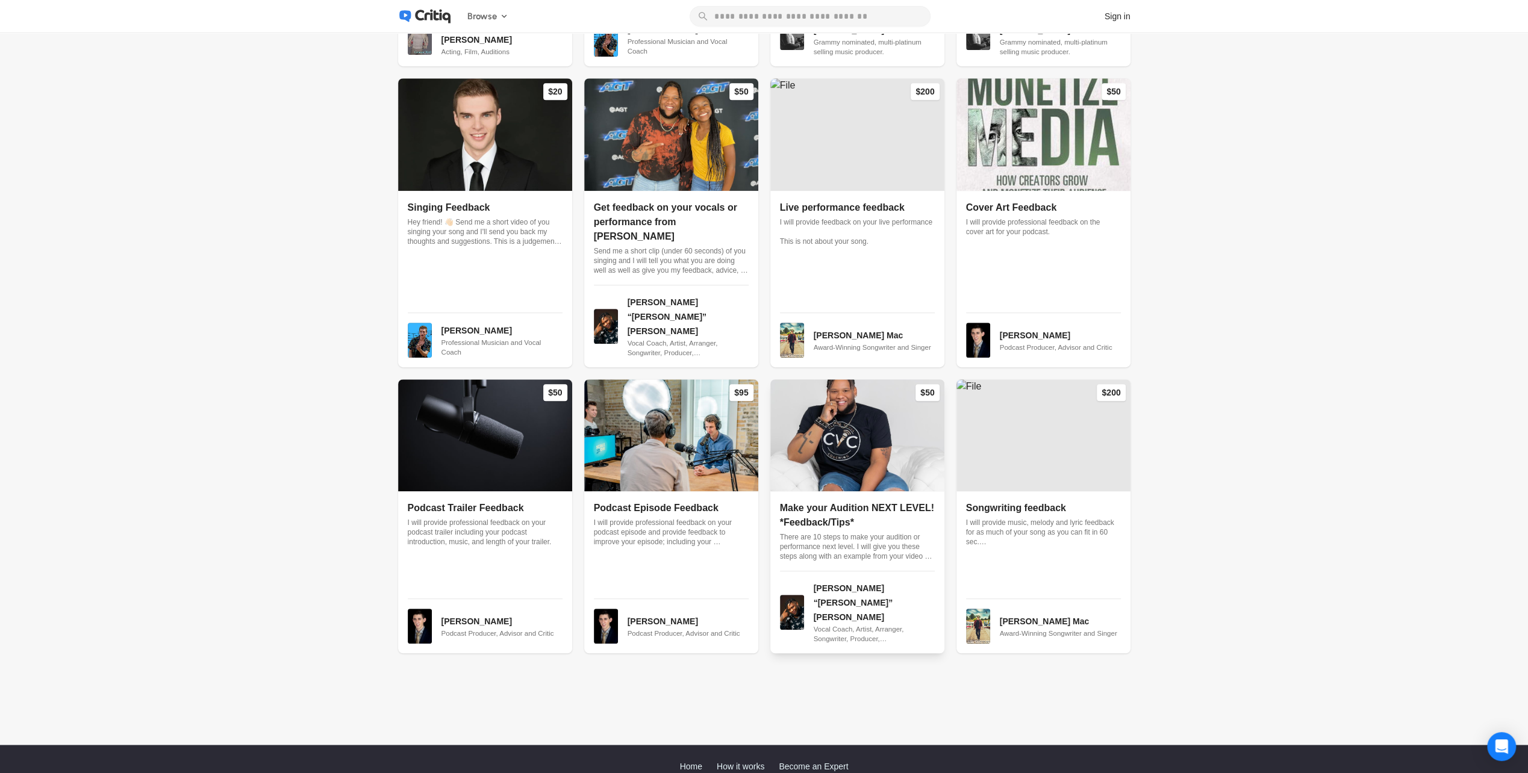
click at [861, 503] on span "Make your Audition NEXT LEVEL! *Feedback/Tips*" at bounding box center [857, 515] width 154 height 25
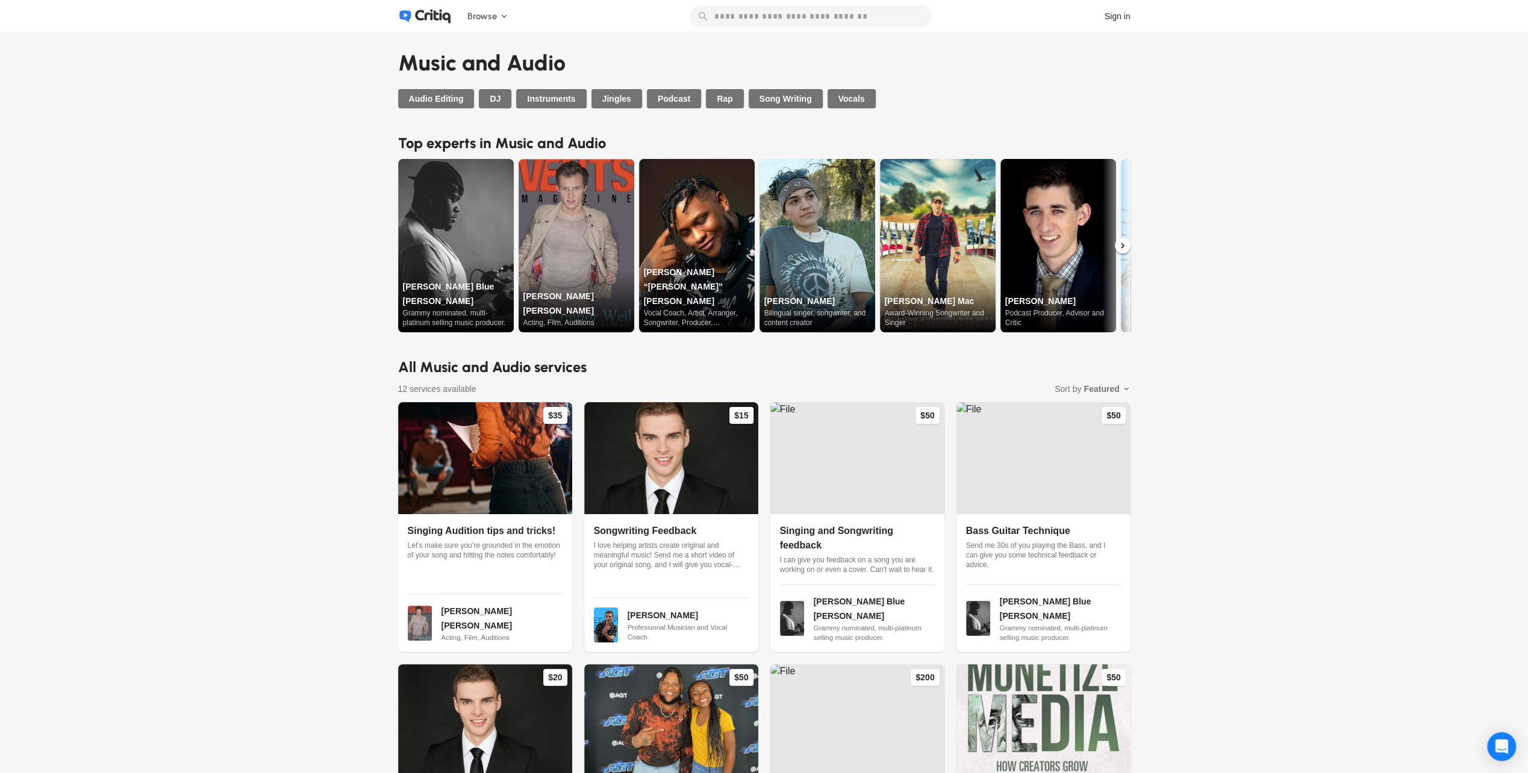
click at [1268, 572] on div "Music and Audio Audio Editing DJ Instruments Jingles Podcast Rap Song Writing V…" at bounding box center [764, 682] width 1528 height 1298
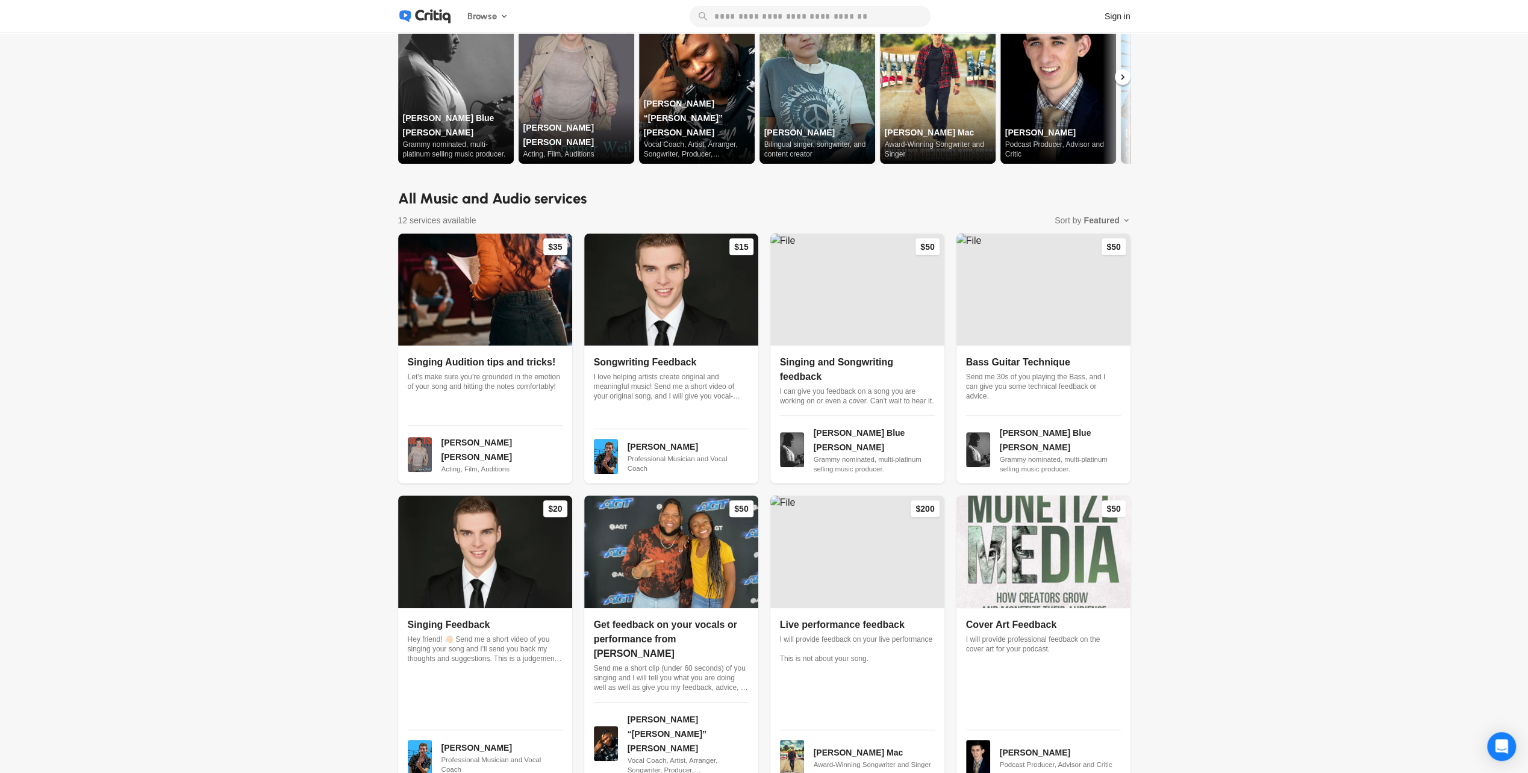
scroll to position [164, 0]
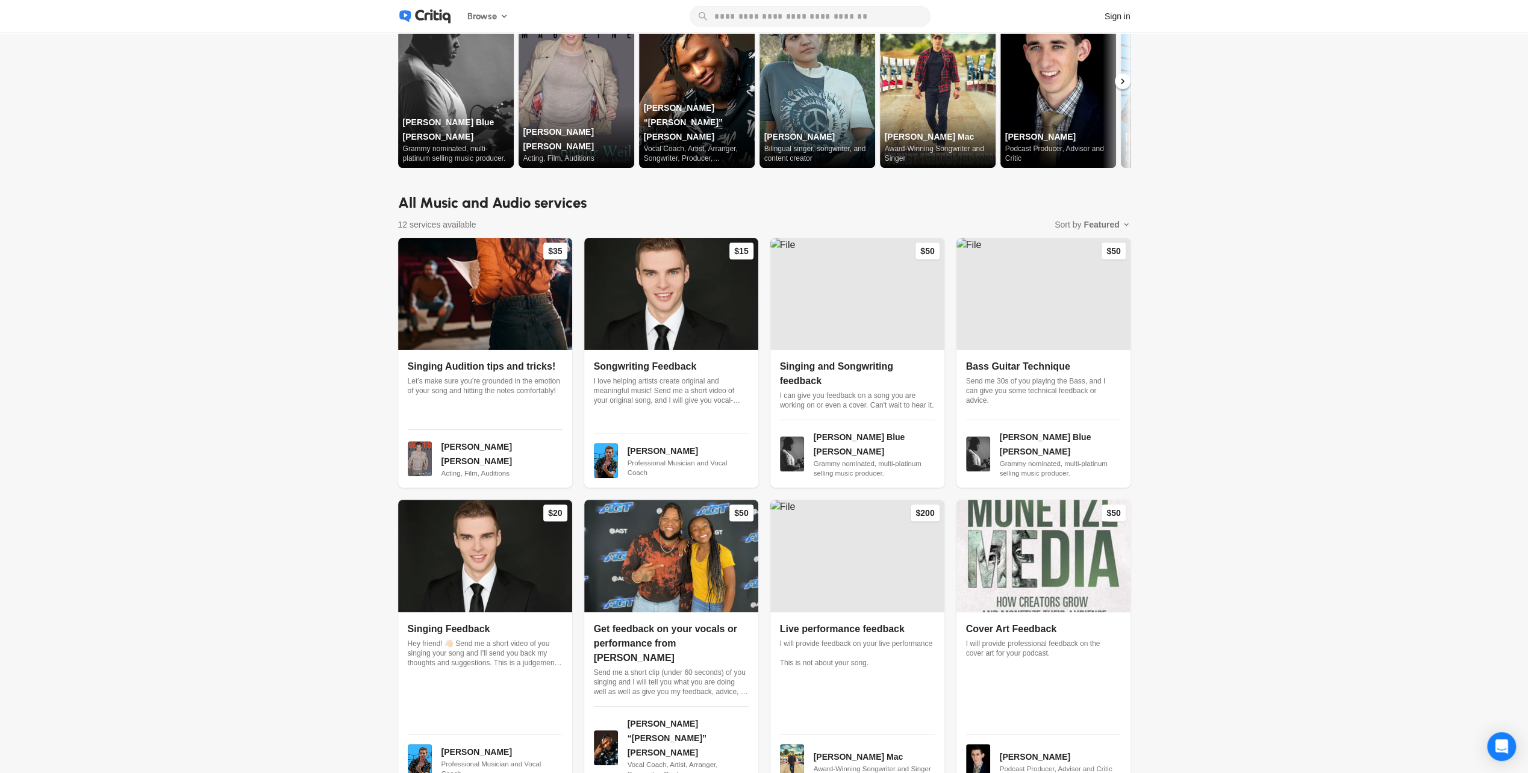
click at [1333, 435] on div "Music and Audio Audio Editing DJ Instruments Jingles Podcast Rap Song Writing V…" at bounding box center [764, 517] width 1528 height 1298
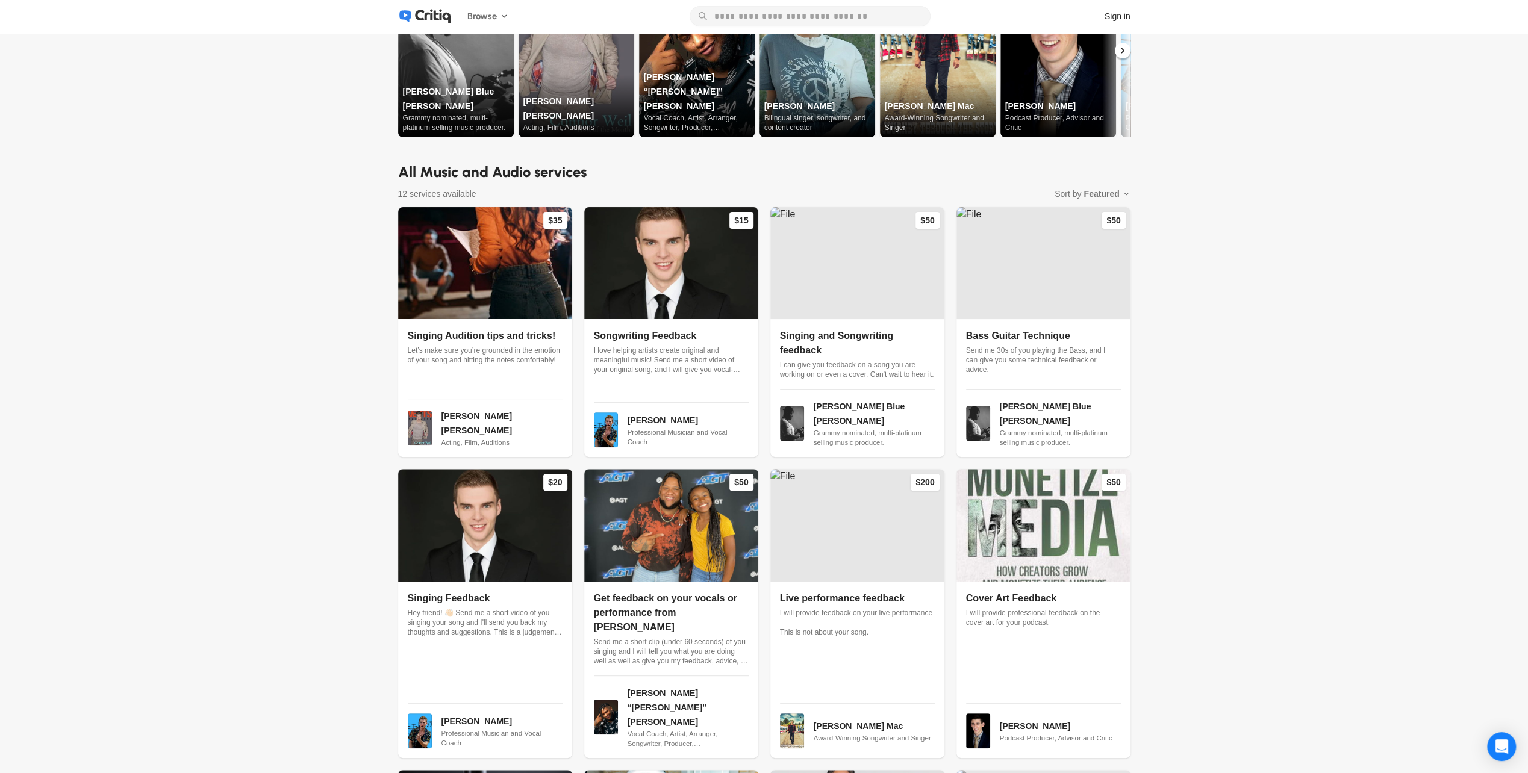
scroll to position [241, 0]
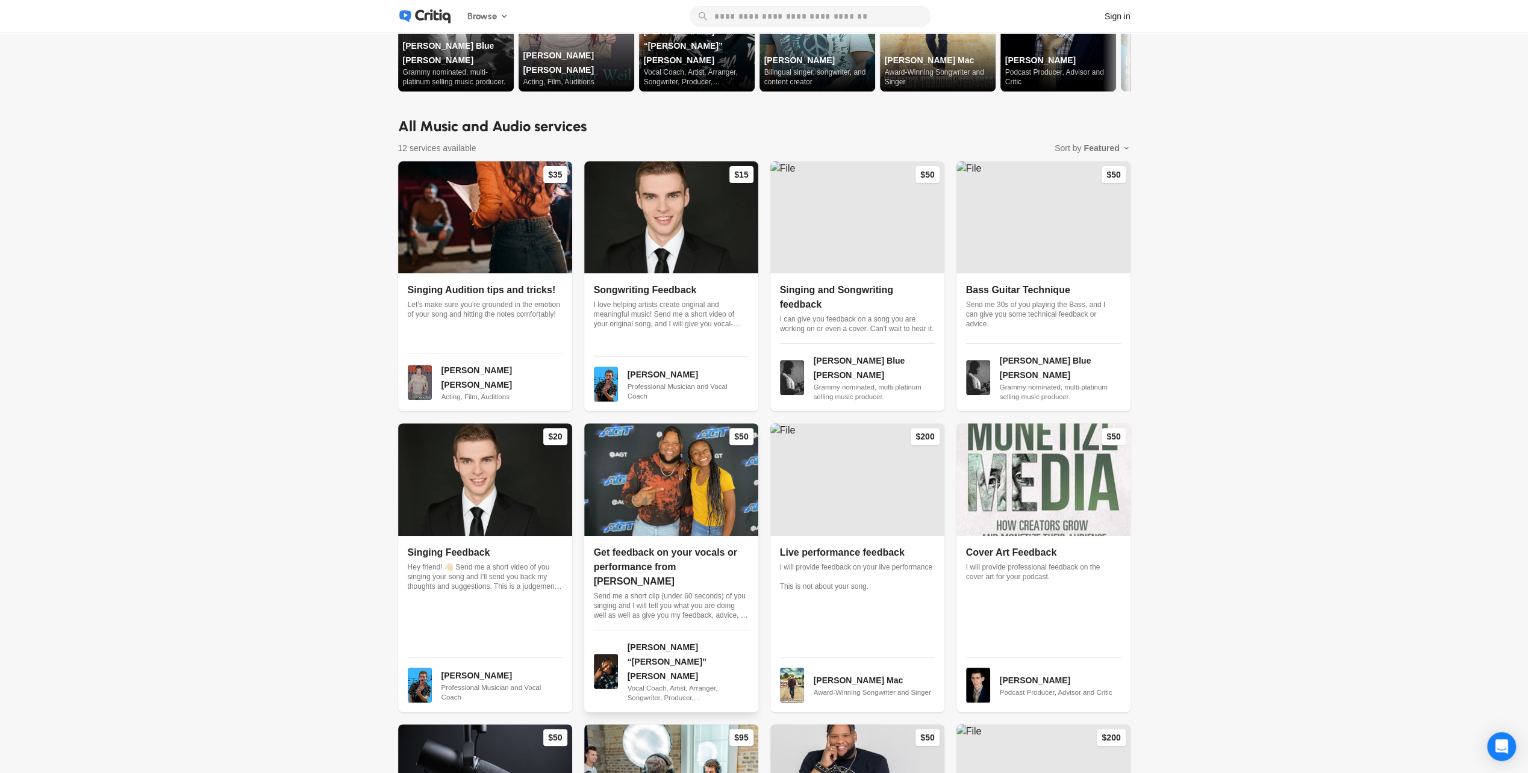
click at [696, 547] on span "Get feedback on your vocals or performance from [PERSON_NAME]" at bounding box center [665, 566] width 143 height 39
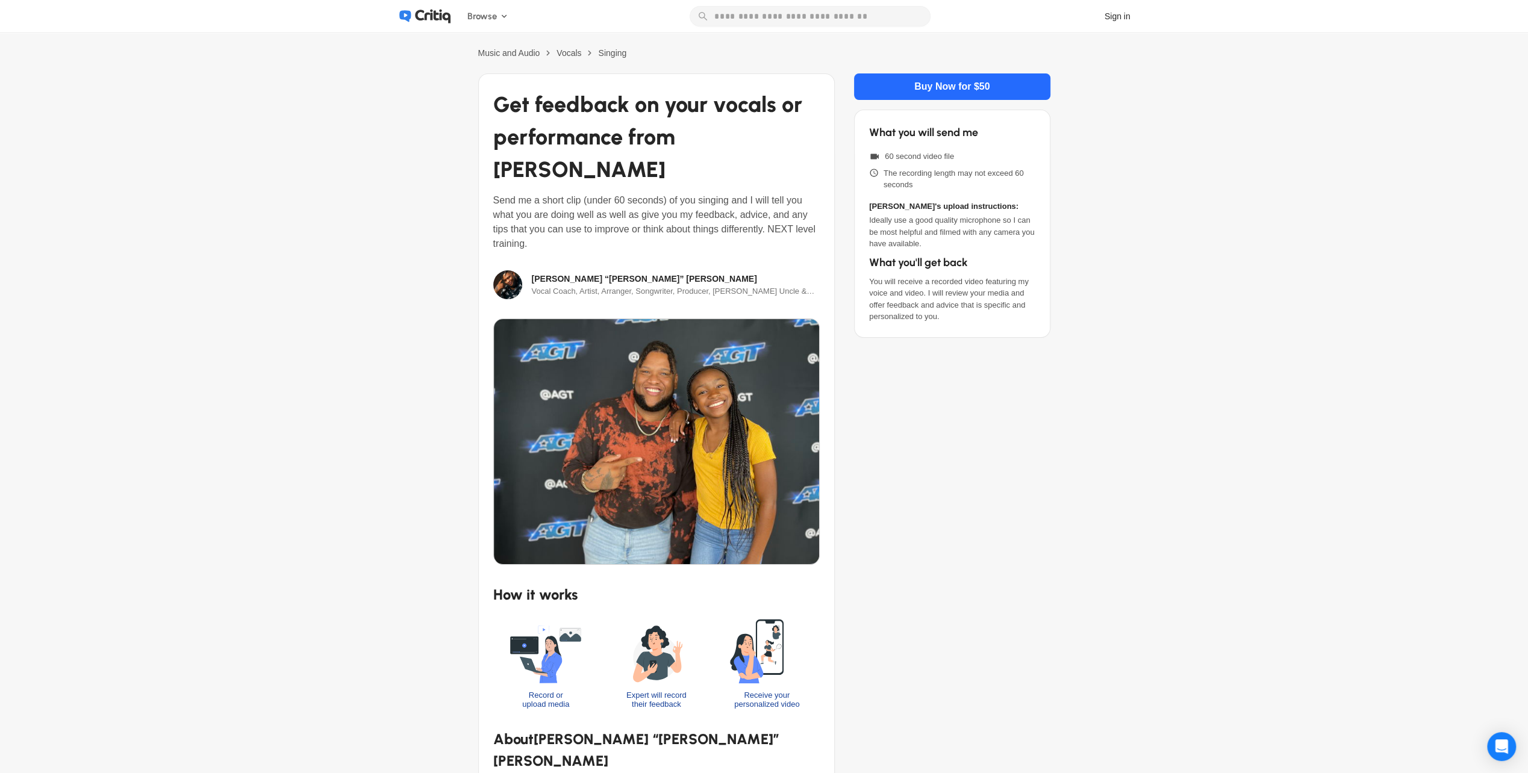
click at [432, 18] on icon at bounding box center [433, 16] width 36 height 14
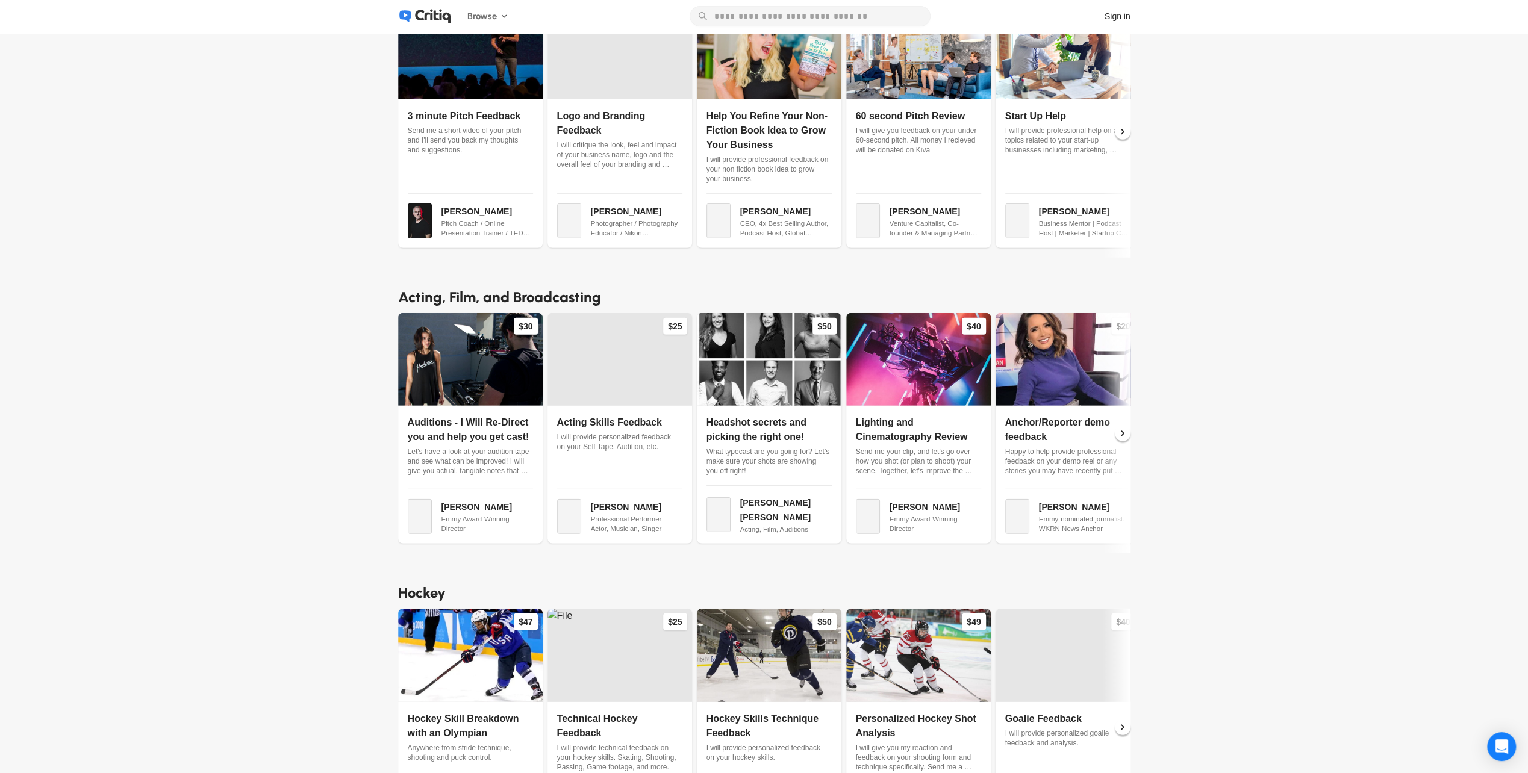
scroll to position [3372, 0]
